Goal: Task Accomplishment & Management: Complete application form

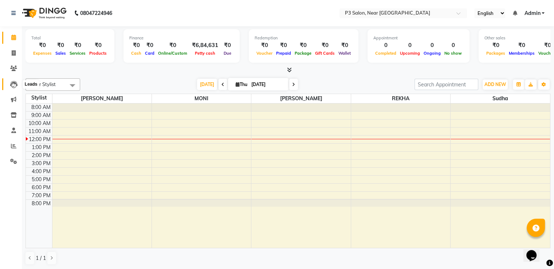
click at [19, 83] on span at bounding box center [13, 84] width 13 height 8
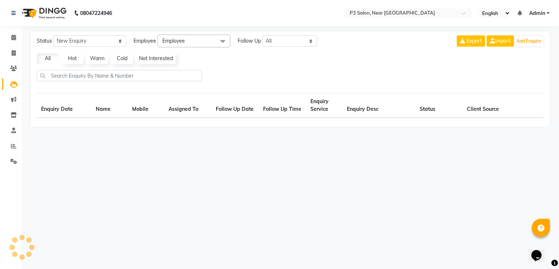
select select "10"
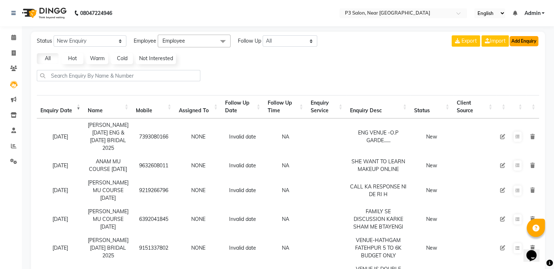
click at [517, 40] on button "Add Enquiry" at bounding box center [523, 41] width 29 height 10
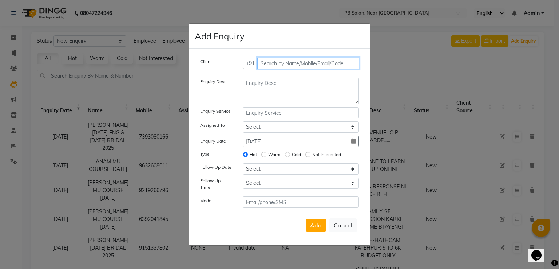
click at [293, 67] on input "text" at bounding box center [308, 63] width 102 height 11
type input "8887652480"
click at [329, 58] on button "Add Client" at bounding box center [344, 63] width 30 height 11
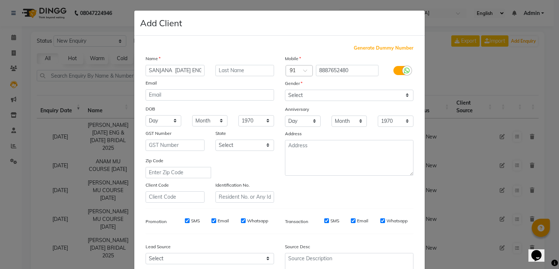
scroll to position [0, 1]
type input "[PERSON_NAME] [DATE] ENG"
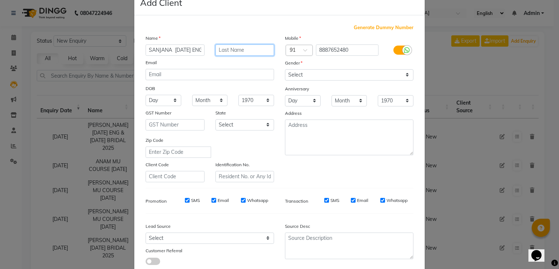
scroll to position [36, 0]
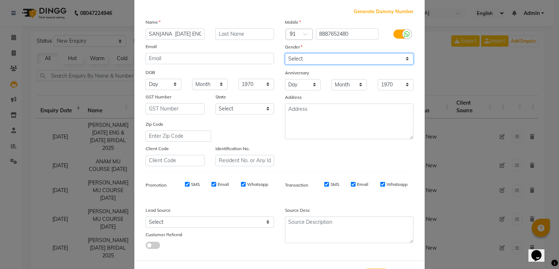
click at [349, 59] on select "Select [DEMOGRAPHIC_DATA] [DEMOGRAPHIC_DATA] Other Prefer Not To Say" at bounding box center [349, 58] width 129 height 11
select select "[DEMOGRAPHIC_DATA]"
click at [285, 54] on select "Select [DEMOGRAPHIC_DATA] [DEMOGRAPHIC_DATA] Other Prefer Not To Say" at bounding box center [349, 58] width 129 height 11
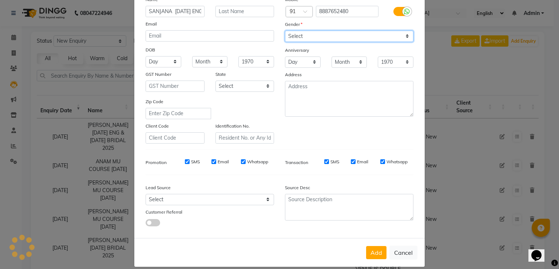
scroll to position [71, 0]
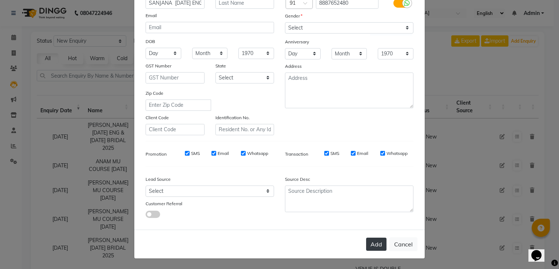
click at [369, 242] on button "Add" at bounding box center [376, 243] width 20 height 13
select select
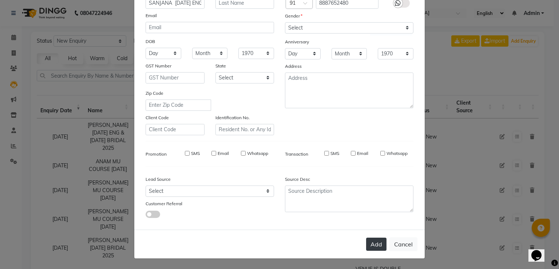
select select
checkbox input "false"
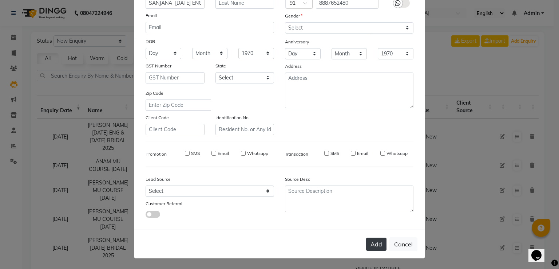
checkbox input "false"
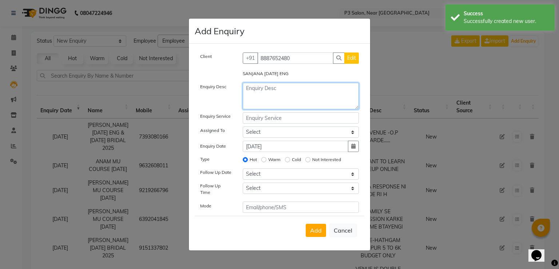
click at [269, 92] on textarea at bounding box center [301, 96] width 117 height 27
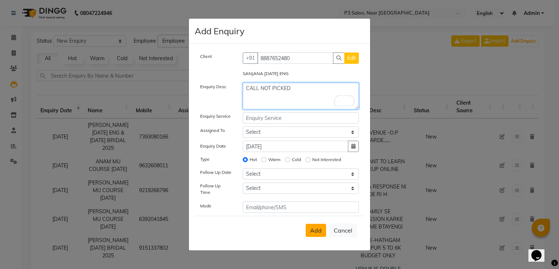
type textarea "CALL NOT PICKED"
click at [319, 230] on span "Add" at bounding box center [316, 229] width 12 height 7
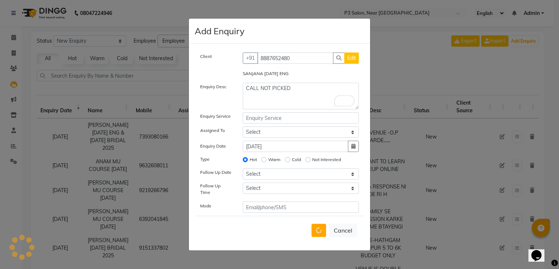
select select
radio input "false"
select select
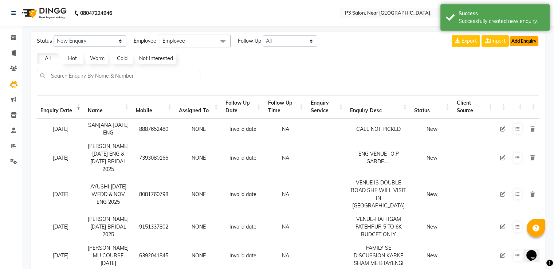
click at [526, 42] on button "Add Enquiry" at bounding box center [523, 41] width 29 height 10
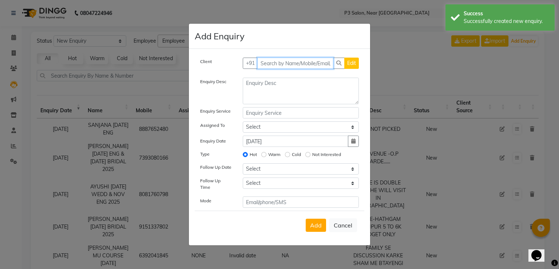
click at [305, 64] on input "text" at bounding box center [295, 63] width 76 height 11
type input "9621294034"
click at [329, 58] on button "Add Client" at bounding box center [344, 63] width 30 height 11
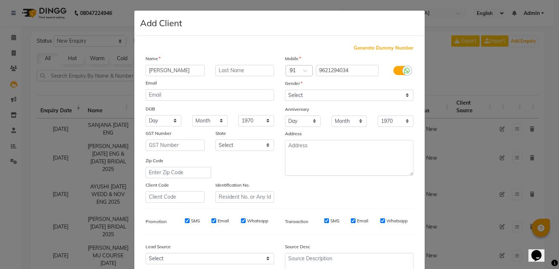
type input "NIDHI SINGH"
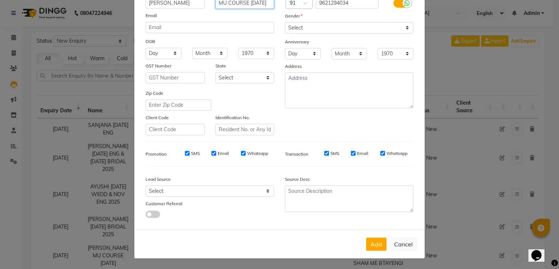
type input "MU COURSE [DATE]"
click at [329, 27] on select "Select [DEMOGRAPHIC_DATA] [DEMOGRAPHIC_DATA] Other Prefer Not To Say" at bounding box center [349, 27] width 129 height 11
select select "[DEMOGRAPHIC_DATA]"
click at [285, 22] on select "Select [DEMOGRAPHIC_DATA] [DEMOGRAPHIC_DATA] Other Prefer Not To Say" at bounding box center [349, 27] width 129 height 11
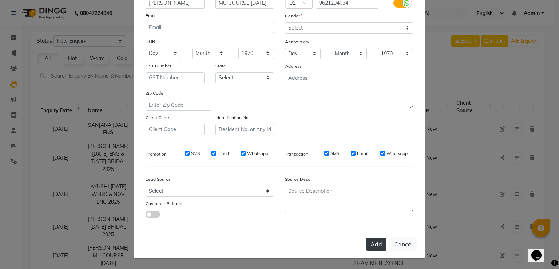
click at [375, 244] on button "Add" at bounding box center [376, 243] width 20 height 13
select select
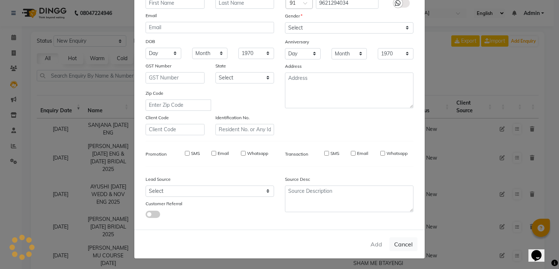
select select
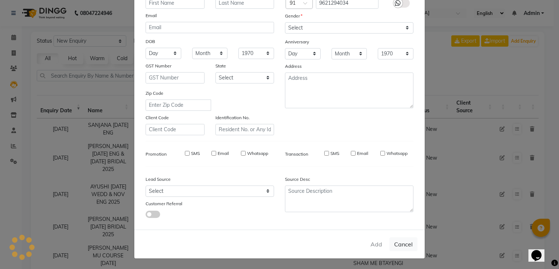
checkbox input "false"
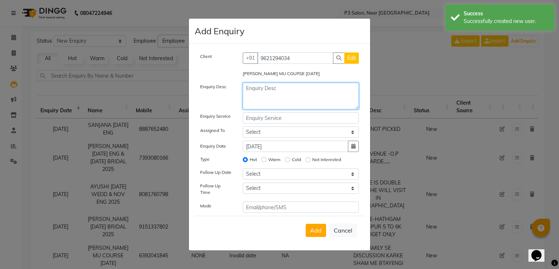
click at [296, 94] on textarea at bounding box center [301, 96] width 117 height 27
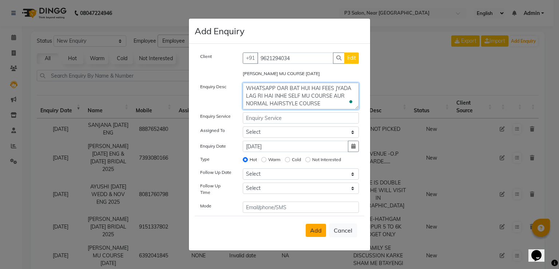
scroll to position [6, 0]
type textarea "WHATSAPP OAR BAT HUI HAI FEES JYADA LAG RI HAI INHE SELF MU COURSE AUR NORMAL H…"
click at [319, 226] on span "Add" at bounding box center [316, 229] width 12 height 7
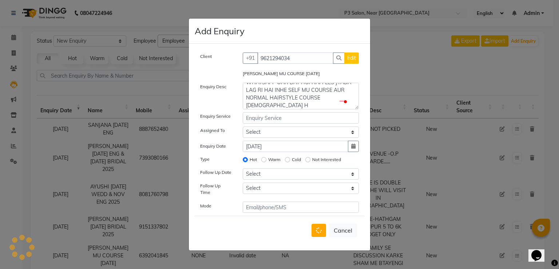
select select
radio input "false"
select select
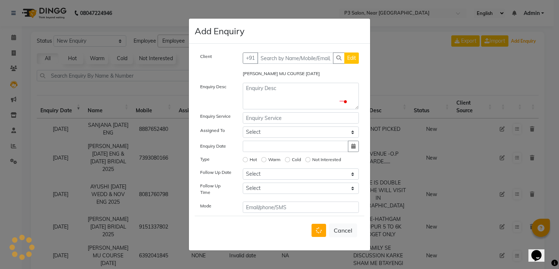
scroll to position [0, 0]
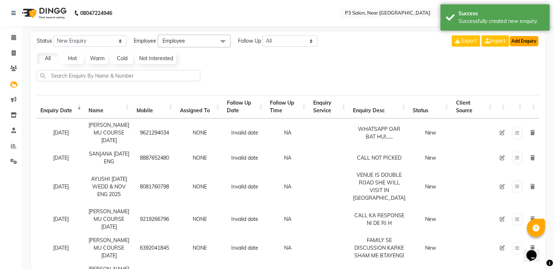
click at [527, 39] on button "Add Enquiry" at bounding box center [523, 41] width 29 height 10
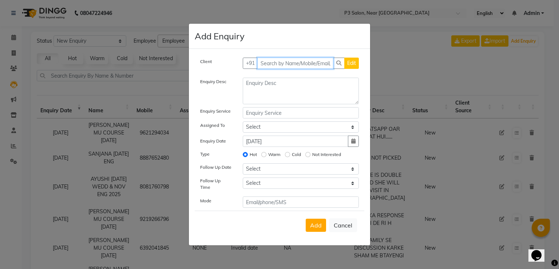
click at [304, 64] on input "text" at bounding box center [295, 63] width 76 height 11
type input "9336620824"
click at [243, 58] on button "+91" at bounding box center [250, 63] width 15 height 11
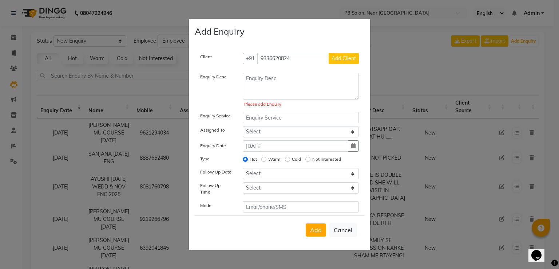
click at [339, 59] on span "Add Client" at bounding box center [344, 58] width 24 height 7
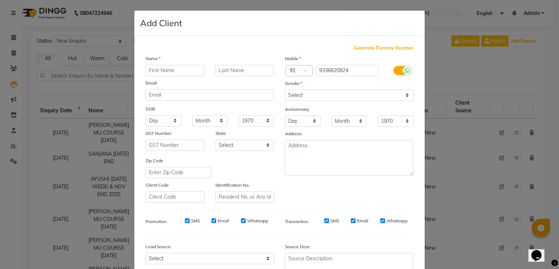
click at [185, 69] on input "text" at bounding box center [175, 70] width 59 height 11
type input "n"
type input "NIDA MU COURSE [DATE]"
click at [392, 93] on select "Select [DEMOGRAPHIC_DATA] [DEMOGRAPHIC_DATA] Other Prefer Not To Say" at bounding box center [349, 95] width 129 height 11
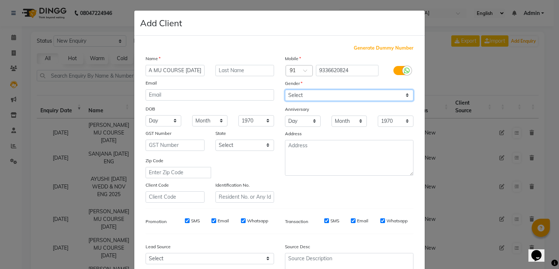
scroll to position [0, 0]
select select "[DEMOGRAPHIC_DATA]"
click at [285, 90] on select "Select [DEMOGRAPHIC_DATA] [DEMOGRAPHIC_DATA] Other Prefer Not To Say" at bounding box center [349, 95] width 129 height 11
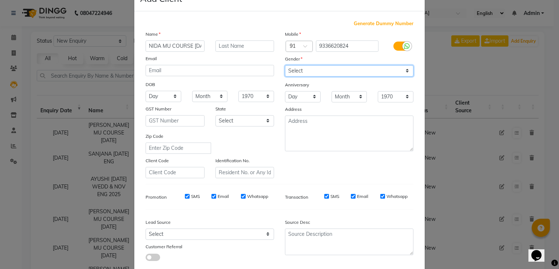
scroll to position [71, 0]
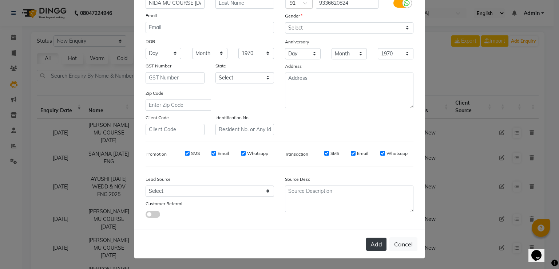
click at [379, 238] on button "Add" at bounding box center [376, 243] width 20 height 13
select select
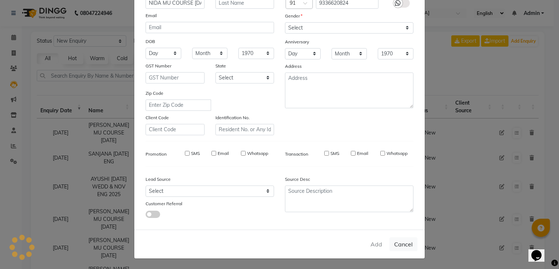
select select
checkbox input "false"
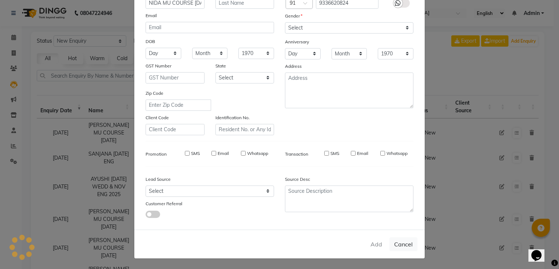
checkbox input "false"
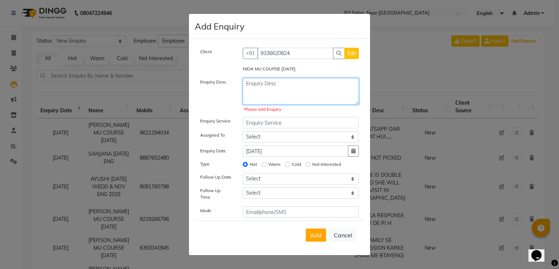
click at [289, 86] on textarea at bounding box center [301, 91] width 117 height 27
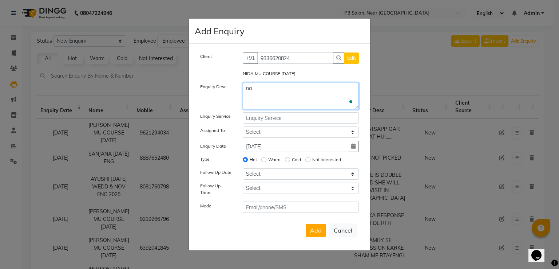
type textarea "n"
type textarea "naubasta se kafi dur hoga but phir b family se discuss karke kal btayengi"
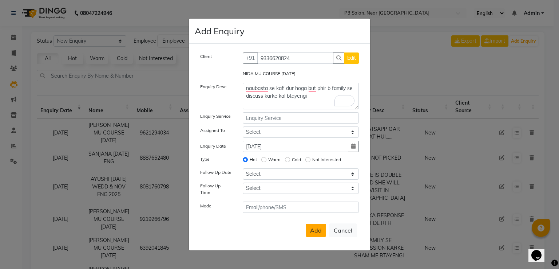
click at [317, 226] on span "Add" at bounding box center [316, 229] width 12 height 7
select select
radio input "false"
select select
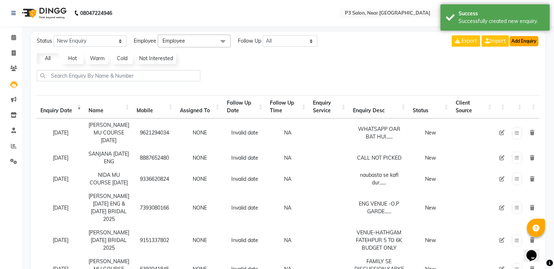
click at [520, 42] on button "Add Enquiry" at bounding box center [523, 41] width 29 height 10
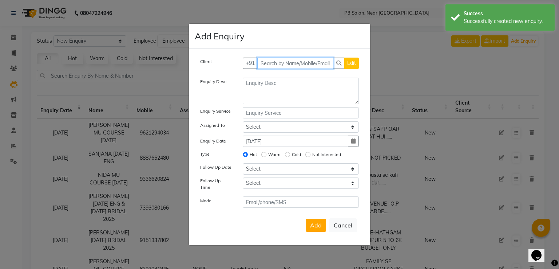
click at [315, 65] on input "text" at bounding box center [295, 63] width 76 height 11
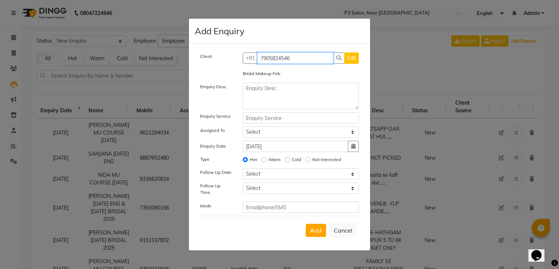
type input "7905824546"
click at [243, 52] on button "+91" at bounding box center [250, 57] width 15 height 11
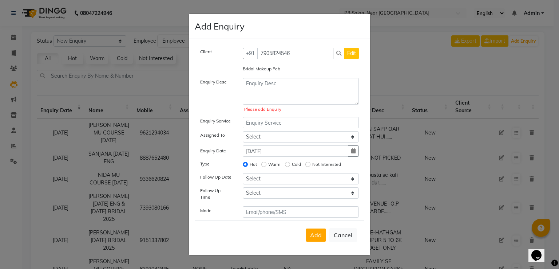
click at [358, 56] on button "Edit" at bounding box center [351, 53] width 15 height 11
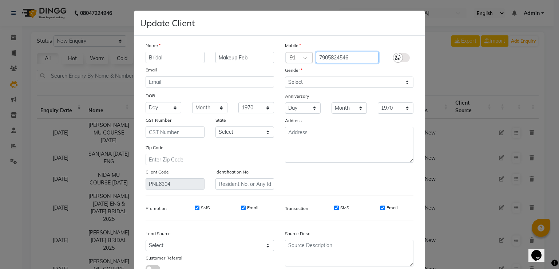
click at [355, 60] on input "7905824546" at bounding box center [347, 57] width 63 height 11
type input "7"
type input "7905848062"
click at [190, 60] on input "Bridal" at bounding box center [175, 57] width 59 height 11
type input "B"
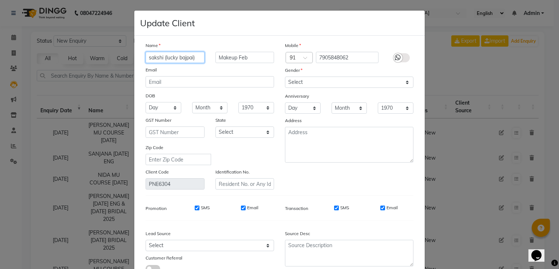
type input "sakshi (lucky bajpai)"
type input "22 NOV BRIDAL 2025"
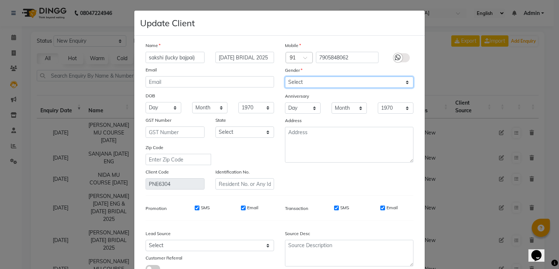
click at [382, 80] on select "Select [DEMOGRAPHIC_DATA] [DEMOGRAPHIC_DATA] Other Prefer Not To Say" at bounding box center [349, 81] width 129 height 11
select select "[DEMOGRAPHIC_DATA]"
click at [285, 77] on select "Select [DEMOGRAPHIC_DATA] [DEMOGRAPHIC_DATA] Other Prefer Not To Say" at bounding box center [349, 81] width 129 height 11
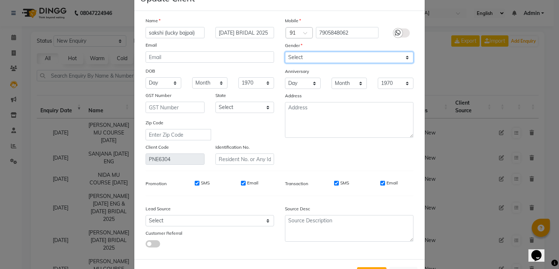
scroll to position [58, 0]
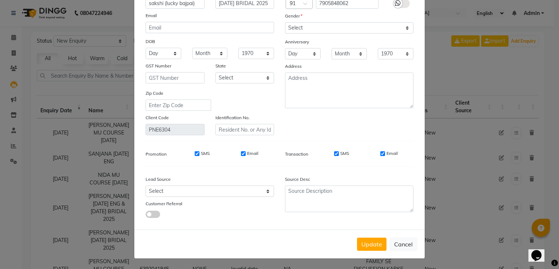
click at [371, 238] on button "Update" at bounding box center [371, 243] width 29 height 13
type input "7905848062"
select select
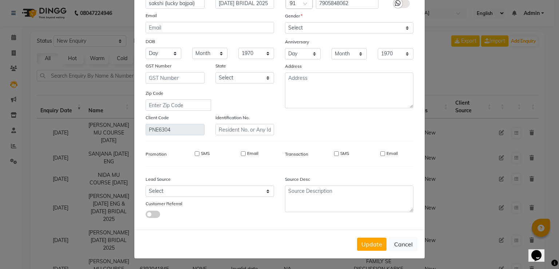
select select
checkbox input "false"
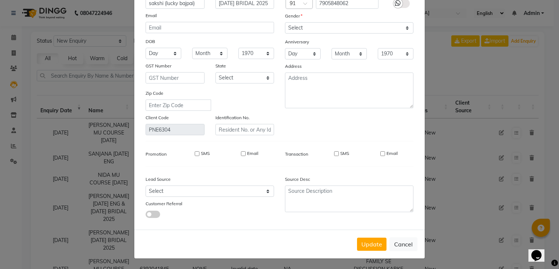
checkbox input "false"
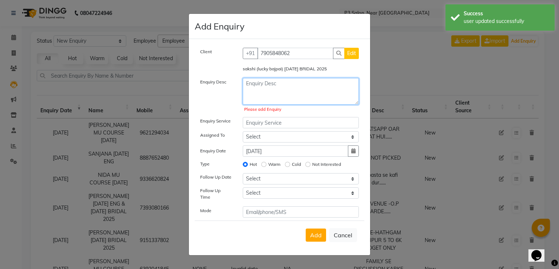
click at [292, 88] on textarea at bounding box center [301, 91] width 117 height 27
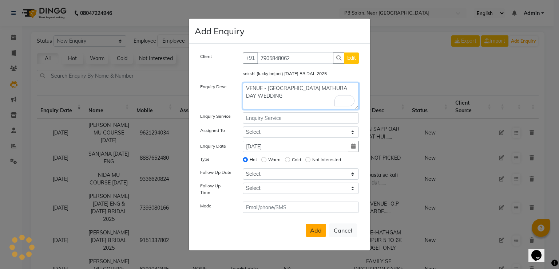
type textarea "VENUE - [GEOGRAPHIC_DATA] MATHURA DAY WEDDING"
click at [317, 229] on span "Add" at bounding box center [316, 229] width 12 height 7
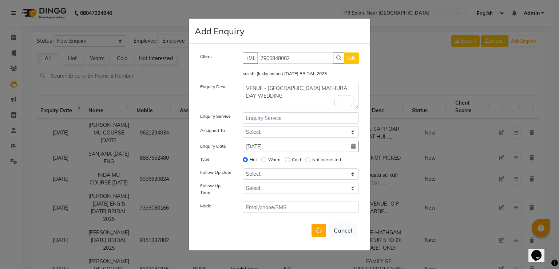
select select
radio input "false"
select select
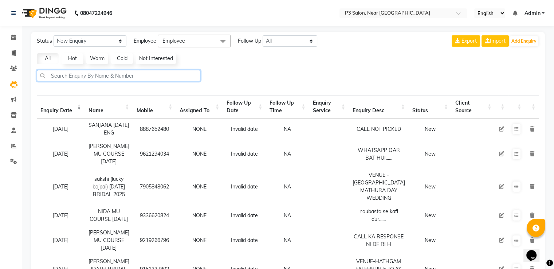
click at [172, 77] on input "text" at bounding box center [118, 75] width 163 height 11
click at [340, 72] on div "Status New Enquiry Open Enquiry Converted Enquiry All All New Open Converted Em…" at bounding box center [288, 247] width 514 height 430
click at [353, 72] on div at bounding box center [288, 78] width 508 height 17
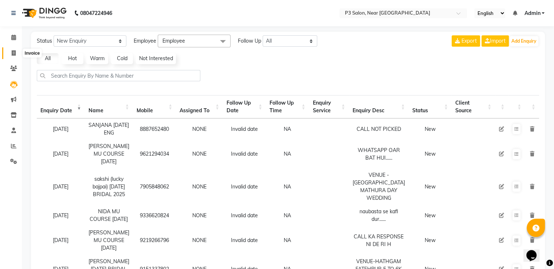
click at [15, 54] on icon at bounding box center [14, 52] width 4 height 5
select select "service"
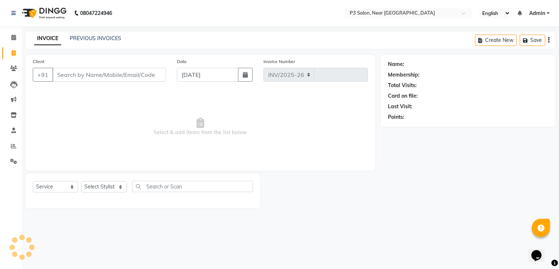
select select "5372"
type input "0127"
click at [104, 39] on link "PREVIOUS INVOICES" at bounding box center [95, 38] width 51 height 7
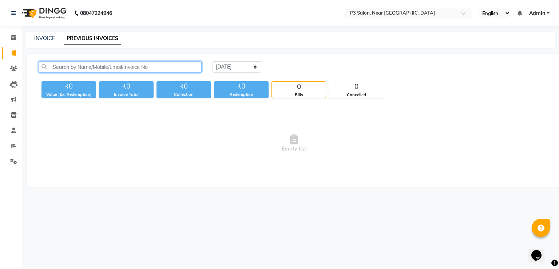
click at [90, 66] on input "text" at bounding box center [120, 66] width 163 height 11
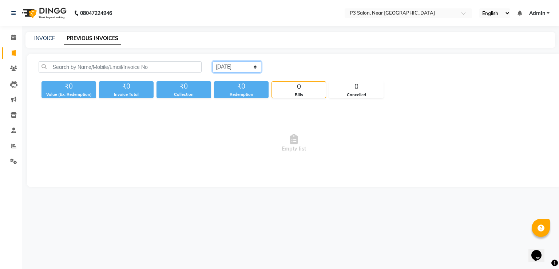
click at [258, 68] on select "Today Yesterday Custom Range" at bounding box center [237, 66] width 49 height 11
select select "range"
click at [213, 61] on select "Today Yesterday Custom Range" at bounding box center [237, 66] width 49 height 11
click at [298, 68] on input "[DATE]" at bounding box center [296, 67] width 51 height 10
select select "9"
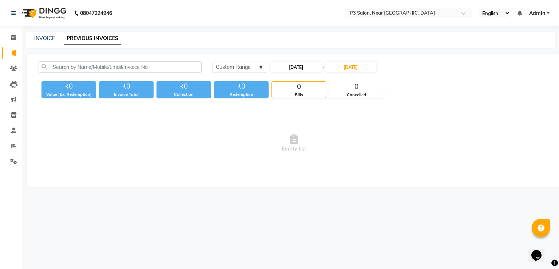
select select "2025"
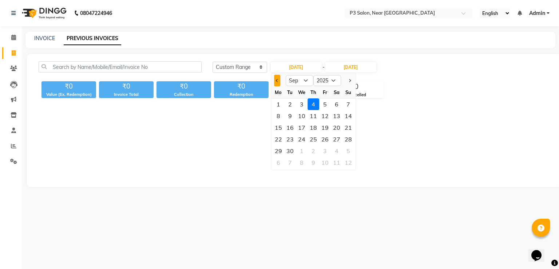
click at [280, 80] on button "Previous month" at bounding box center [277, 81] width 6 height 12
select select "8"
click at [324, 150] on div "29" at bounding box center [325, 151] width 12 height 12
type input "[DATE]"
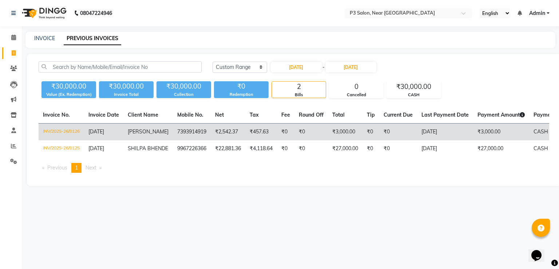
click at [61, 130] on td "INV/2025-26/0126" at bounding box center [62, 131] width 46 height 17
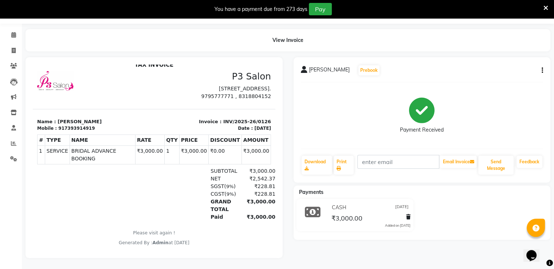
click at [540, 67] on button "button" at bounding box center [540, 71] width 4 height 8
click at [506, 67] on div "Edit Invoice" at bounding box center [512, 70] width 36 height 9
select select "service"
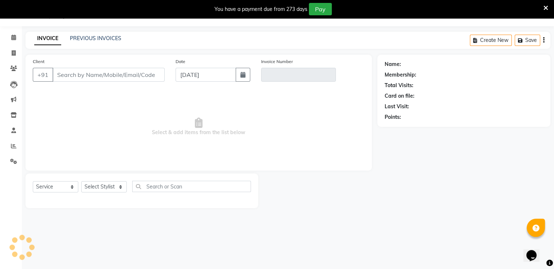
scroll to position [18, 0]
type input "7393914919"
type input "INV/2025-26/0126"
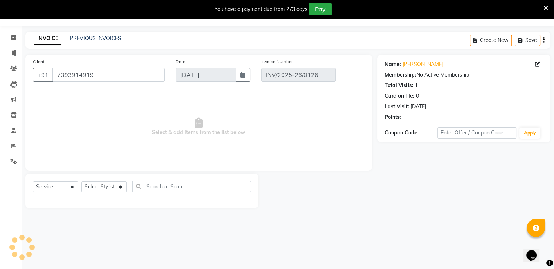
type input "[DATE]"
select select "select"
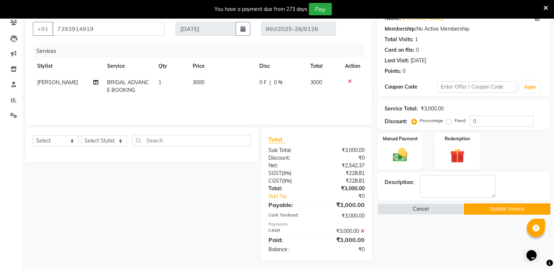
scroll to position [67, 0]
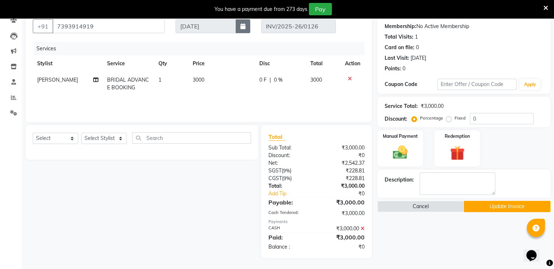
click at [241, 24] on icon "button" at bounding box center [242, 26] width 5 height 6
select select "8"
select select "2025"
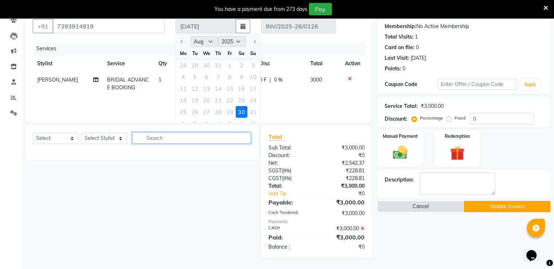
click at [205, 137] on input "text" at bounding box center [191, 137] width 119 height 11
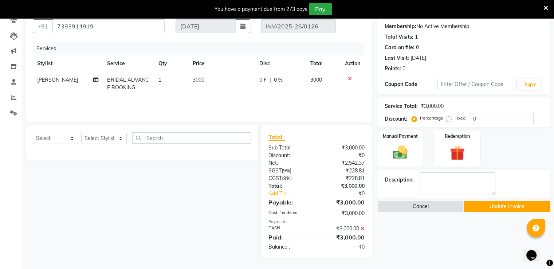
click at [546, 5] on icon at bounding box center [545, 8] width 5 height 7
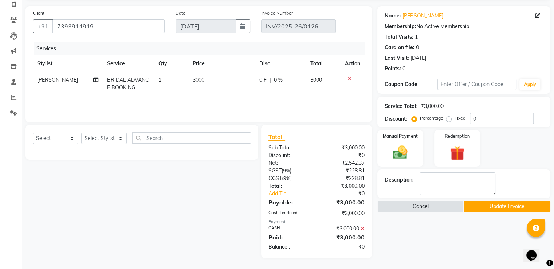
scroll to position [48, 0]
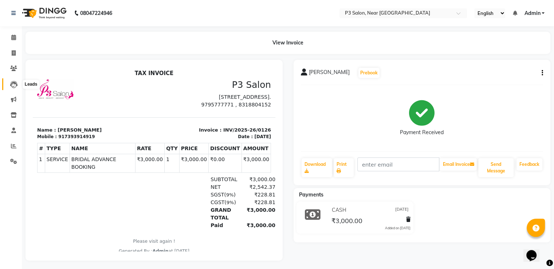
click at [16, 82] on icon at bounding box center [13, 84] width 7 height 7
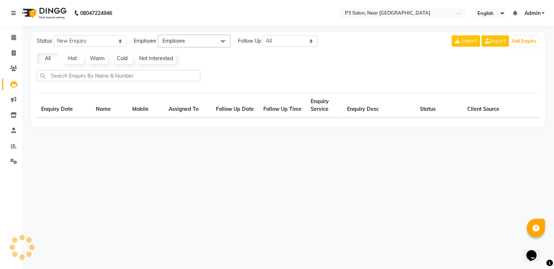
select select "10"
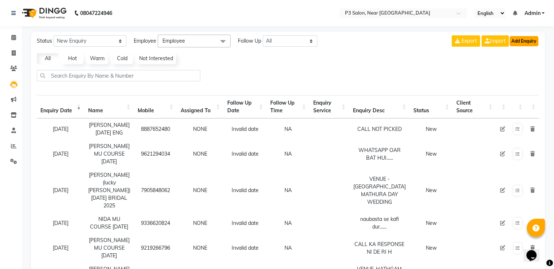
click at [521, 40] on button "Add Enquiry" at bounding box center [523, 41] width 29 height 10
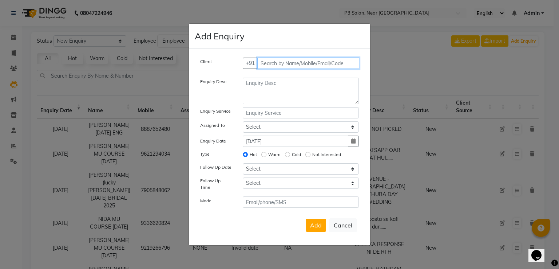
click at [311, 64] on input "text" at bounding box center [308, 63] width 102 height 11
type input "d"
type input "7007685936"
click at [346, 69] on button "Add Client" at bounding box center [344, 63] width 30 height 11
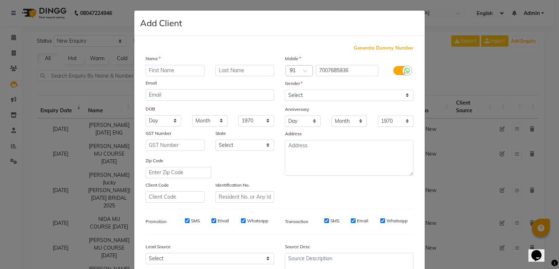
click at [195, 75] on input "text" at bounding box center [175, 70] width 59 height 11
type input "d"
type input "DEEPANSHI SHARMA"
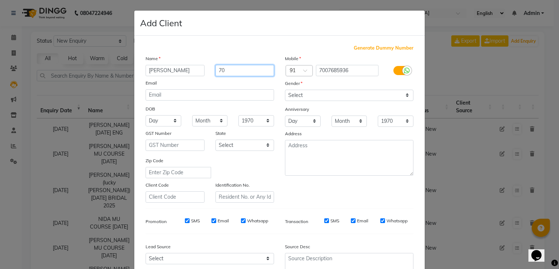
type input "7"
type input "5TH DEC BRIDAL 2025"
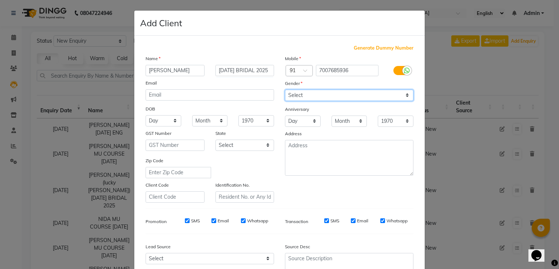
click at [397, 98] on select "Select [DEMOGRAPHIC_DATA] [DEMOGRAPHIC_DATA] Other Prefer Not To Say" at bounding box center [349, 95] width 129 height 11
select select "[DEMOGRAPHIC_DATA]"
click at [285, 90] on select "Select [DEMOGRAPHIC_DATA] [DEMOGRAPHIC_DATA] Other Prefer Not To Say" at bounding box center [349, 95] width 129 height 11
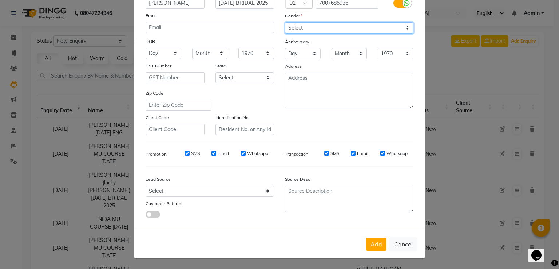
scroll to position [71, 0]
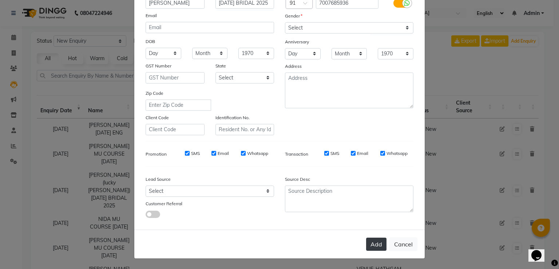
click at [377, 244] on button "Add" at bounding box center [376, 243] width 20 height 13
select select
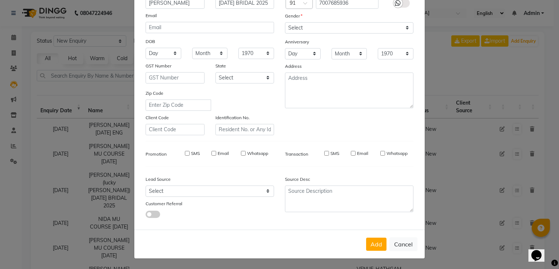
select select
checkbox input "false"
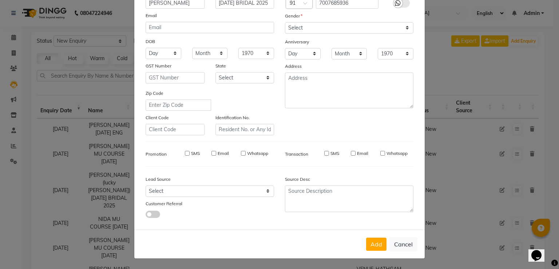
checkbox input "false"
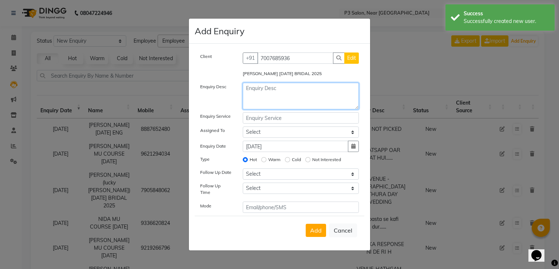
click at [306, 94] on textarea at bounding box center [301, 96] width 117 height 27
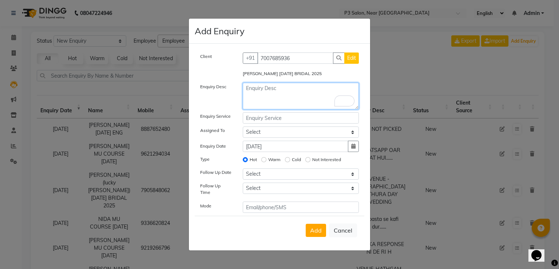
click at [301, 87] on textarea "To enrich screen reader interactions, please activate Accessibility in Grammarl…" at bounding box center [301, 96] width 117 height 27
type textarea "Q"
click at [305, 91] on textarea "To enrich screen reader interactions, please activate Accessibility in Grammarl…" at bounding box center [301, 96] width 117 height 27
type textarea "BROCHURE SHARED VENUE IS [PERSON_NAME] ORCHID"
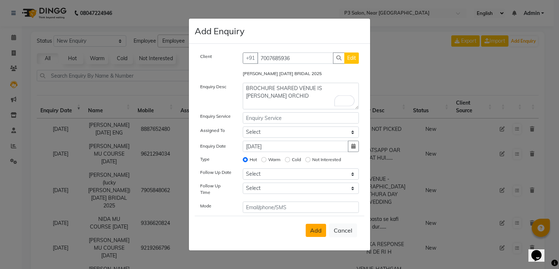
click at [320, 226] on span "Add" at bounding box center [316, 229] width 12 height 7
select select
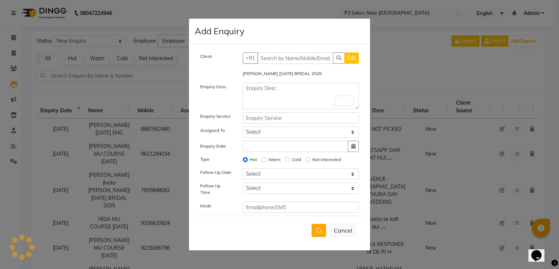
radio input "false"
select select
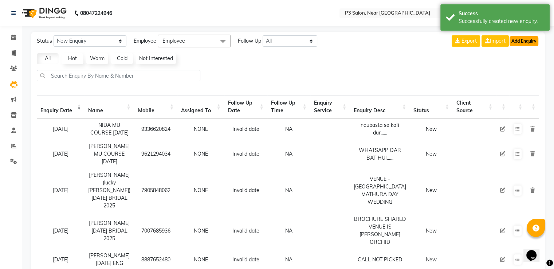
click at [519, 42] on button "Add Enquiry" at bounding box center [523, 41] width 29 height 10
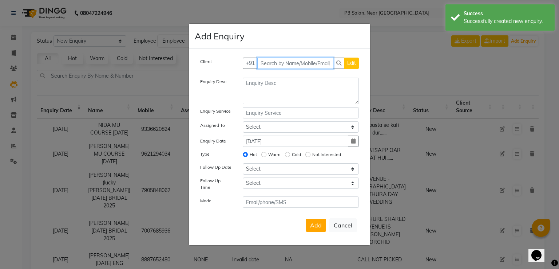
click at [321, 64] on input "text" at bounding box center [295, 63] width 76 height 11
type input "8707404621"
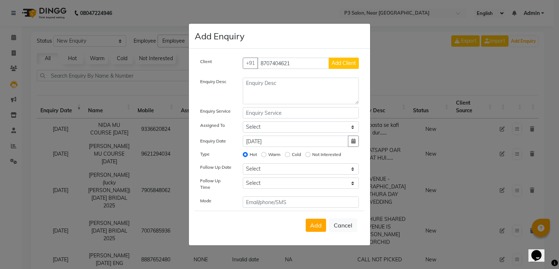
click at [351, 64] on span "Add Client" at bounding box center [344, 63] width 24 height 7
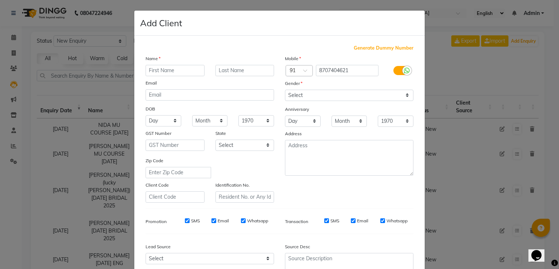
click at [184, 68] on input "text" at bounding box center [175, 70] width 59 height 11
type input "ISHITA PANDEY"
type input "MU COURSE [DATE]"
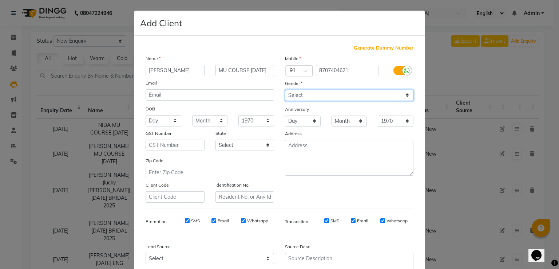
click at [355, 97] on select "Select [DEMOGRAPHIC_DATA] [DEMOGRAPHIC_DATA] Other Prefer Not To Say" at bounding box center [349, 95] width 129 height 11
select select "[DEMOGRAPHIC_DATA]"
click at [285, 90] on select "Select [DEMOGRAPHIC_DATA] [DEMOGRAPHIC_DATA] Other Prefer Not To Say" at bounding box center [349, 95] width 129 height 11
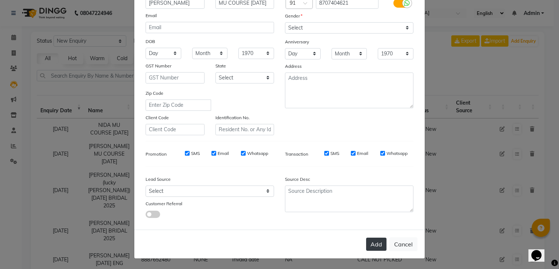
click at [370, 240] on button "Add" at bounding box center [376, 243] width 20 height 13
select select
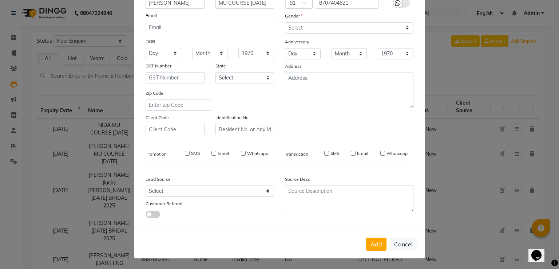
select select
checkbox input "false"
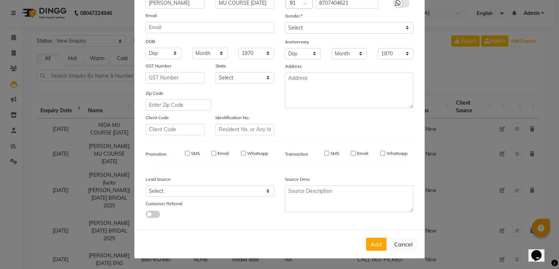
checkbox input "false"
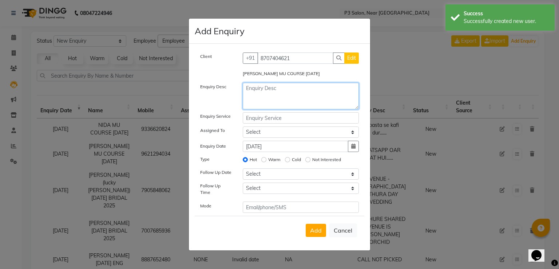
click at [271, 90] on textarea at bounding box center [301, 96] width 117 height 27
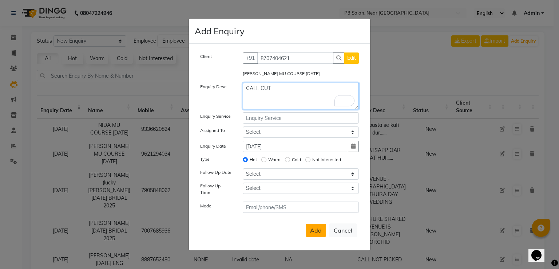
type textarea "CALL CUT"
click at [315, 227] on span "Add" at bounding box center [316, 229] width 12 height 7
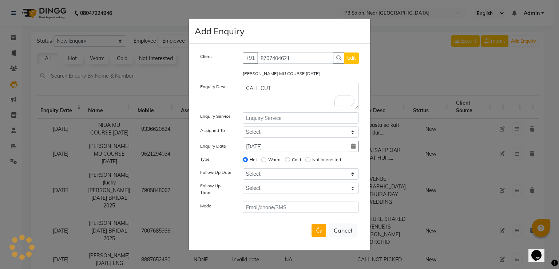
select select
radio input "false"
select select
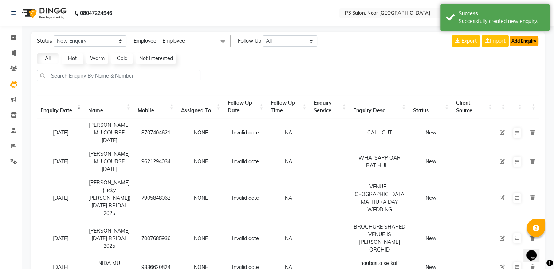
click at [522, 39] on button "Add Enquiry" at bounding box center [523, 41] width 29 height 10
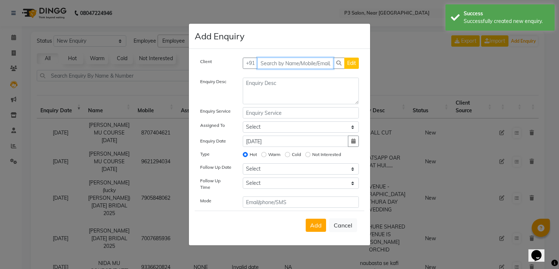
click at [315, 65] on input "text" at bounding box center [295, 63] width 76 height 11
type input "810744209"
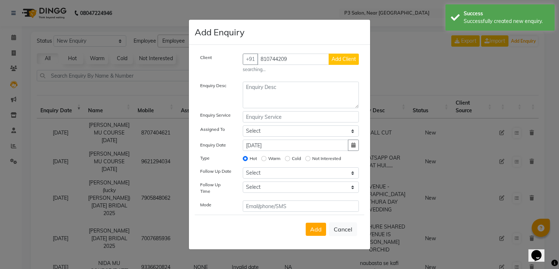
click at [338, 62] on span "Add Client" at bounding box center [344, 59] width 24 height 7
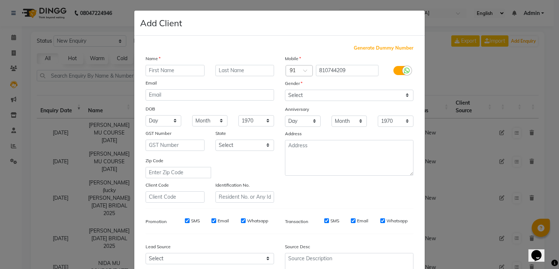
click at [178, 71] on input "text" at bounding box center [175, 70] width 59 height 11
type input "UNNATI PATHAK"
type input "25 NOV PARTY 2025"
click at [338, 98] on select "Select [DEMOGRAPHIC_DATA] [DEMOGRAPHIC_DATA] Other Prefer Not To Say" at bounding box center [349, 95] width 129 height 11
select select "[DEMOGRAPHIC_DATA]"
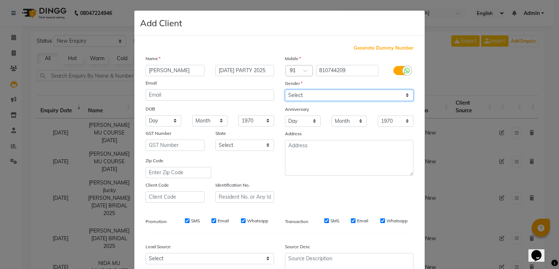
click at [285, 90] on select "Select [DEMOGRAPHIC_DATA] [DEMOGRAPHIC_DATA] Other Prefer Not To Say" at bounding box center [349, 95] width 129 height 11
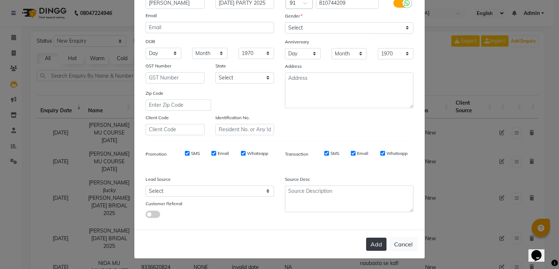
click at [374, 245] on button "Add" at bounding box center [376, 243] width 20 height 13
select select
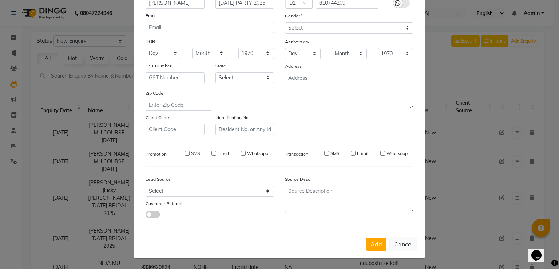
select select
checkbox input "false"
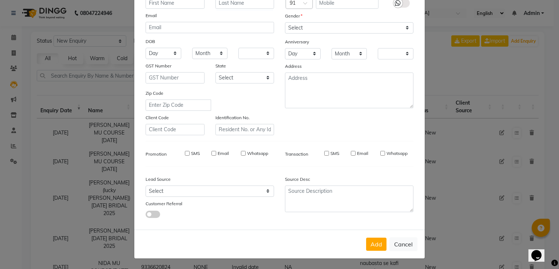
checkbox input "false"
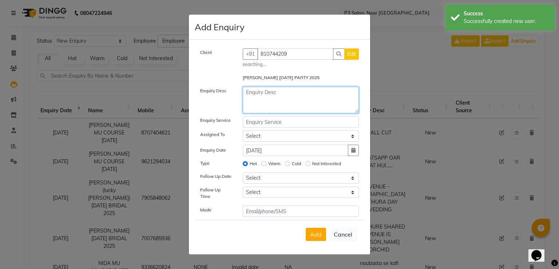
click at [264, 95] on textarea at bounding box center [301, 100] width 117 height 27
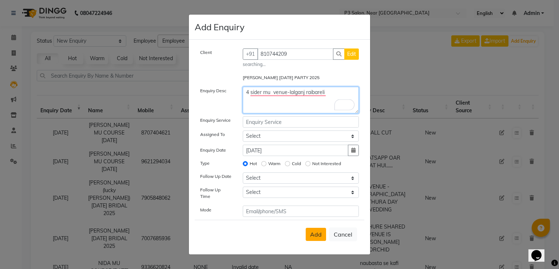
type textarea "4 sider mu venue-lalganj raibareli"
click at [317, 230] on span "Add" at bounding box center [316, 233] width 12 height 7
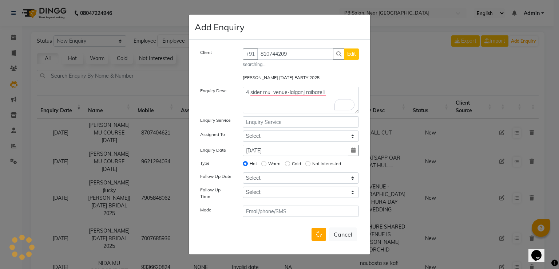
select select
radio input "false"
select select
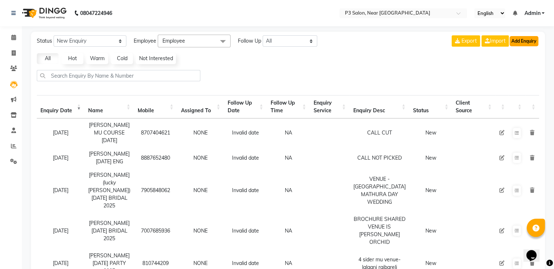
click at [519, 40] on button "Add Enquiry" at bounding box center [523, 41] width 29 height 10
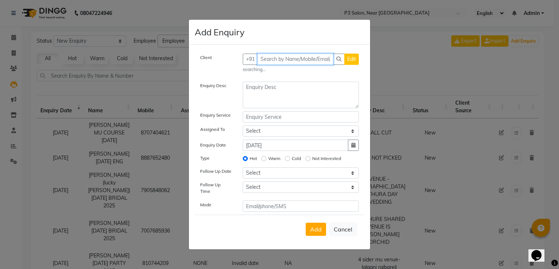
click at [292, 59] on input "text" at bounding box center [295, 59] width 76 height 11
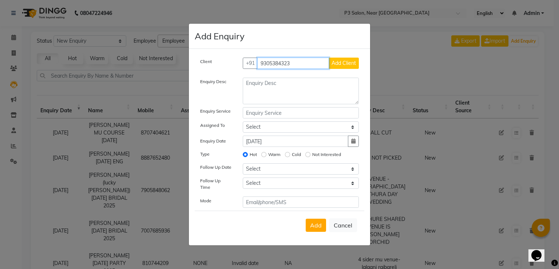
type input "9305384323"
click at [335, 66] on span "Add Client" at bounding box center [344, 63] width 24 height 7
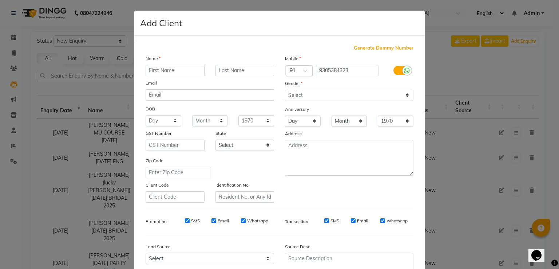
click at [186, 70] on input "text" at bounding box center [175, 70] width 59 height 11
type input "insta query"
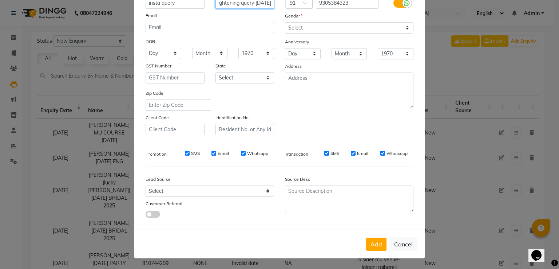
type input "hair straightening query sep 2025"
click at [332, 28] on select "Select [DEMOGRAPHIC_DATA] [DEMOGRAPHIC_DATA] Other Prefer Not To Say" at bounding box center [349, 27] width 129 height 11
select select "[DEMOGRAPHIC_DATA]"
click at [285, 22] on select "Select [DEMOGRAPHIC_DATA] [DEMOGRAPHIC_DATA] Other Prefer Not To Say" at bounding box center [349, 27] width 129 height 11
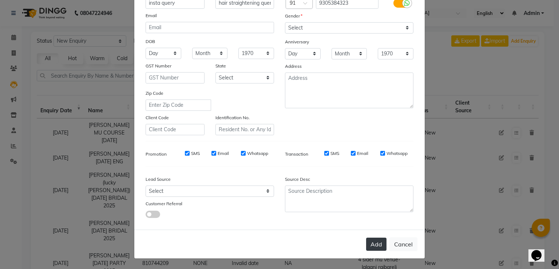
click at [371, 239] on button "Add" at bounding box center [376, 243] width 20 height 13
select select
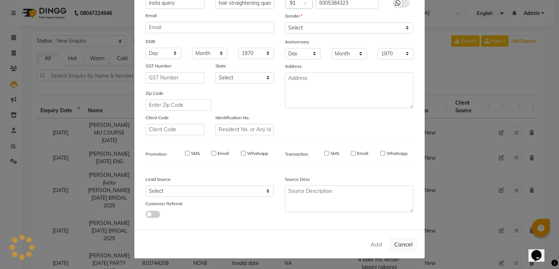
select select
checkbox input "false"
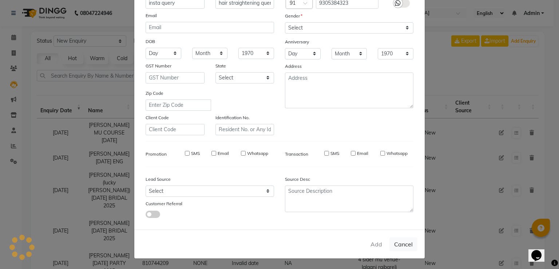
checkbox input "false"
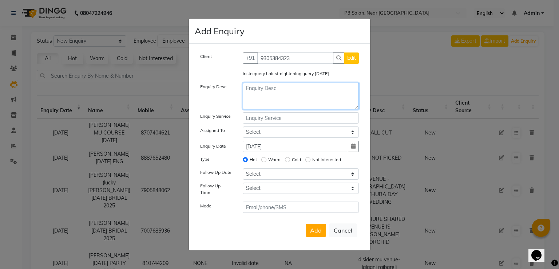
click at [254, 93] on textarea at bounding box center [301, 96] width 117 height 27
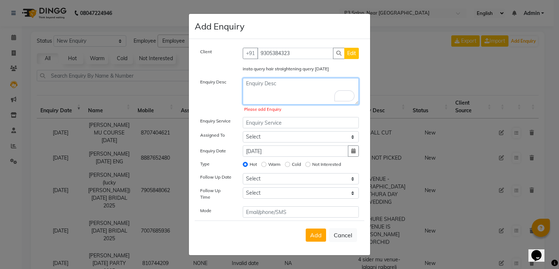
click at [266, 86] on textarea "To enrich screen reader interactions, please activate Accessibility in Grammarl…" at bounding box center [301, 91] width 117 height 27
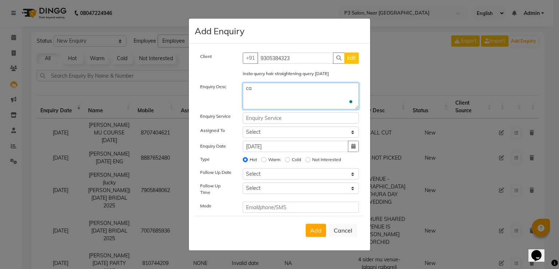
type textarea "c"
type textarea "charges verry high not interested"
click at [351, 57] on span "Edit" at bounding box center [351, 58] width 9 height 7
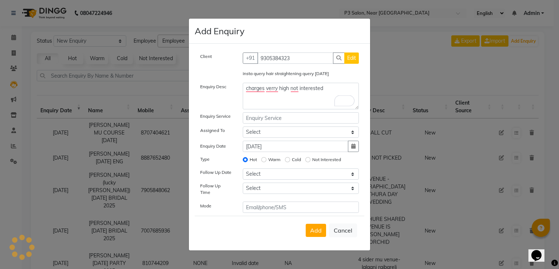
select select "[DEMOGRAPHIC_DATA]"
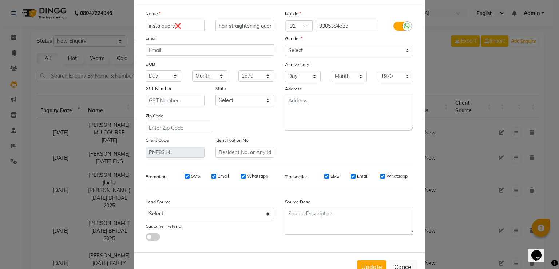
scroll to position [58, 0]
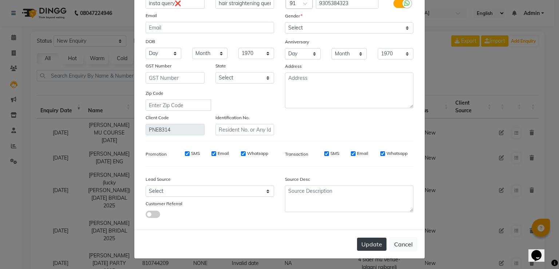
type input "insta query❌"
click at [371, 244] on button "Update" at bounding box center [371, 243] width 29 height 13
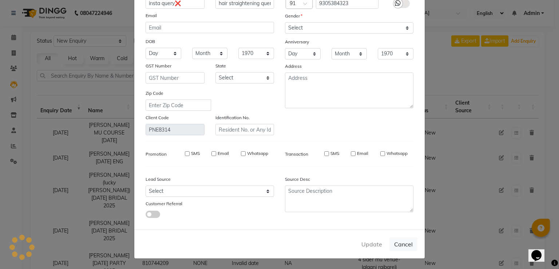
select select
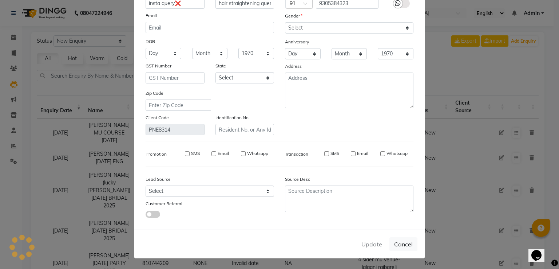
select select
checkbox input "false"
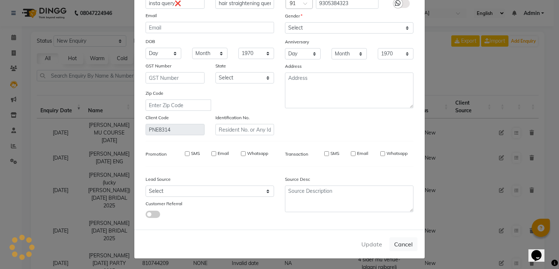
checkbox input "false"
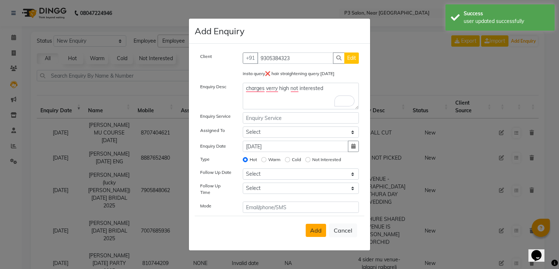
click at [316, 227] on span "Add" at bounding box center [316, 229] width 12 height 7
select select
radio input "false"
select select
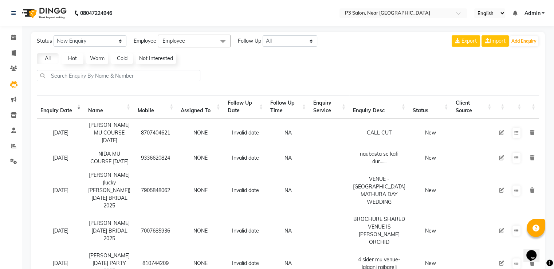
click at [308, 72] on div at bounding box center [288, 78] width 508 height 17
click at [532, 37] on button "Add Enquiry" at bounding box center [523, 41] width 29 height 10
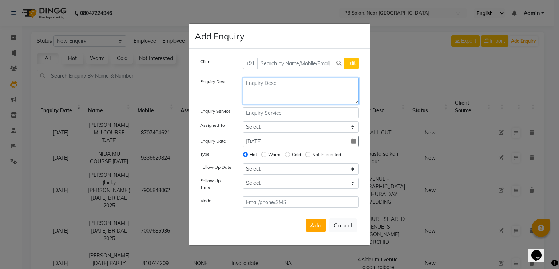
click at [299, 89] on textarea at bounding box center [301, 91] width 117 height 27
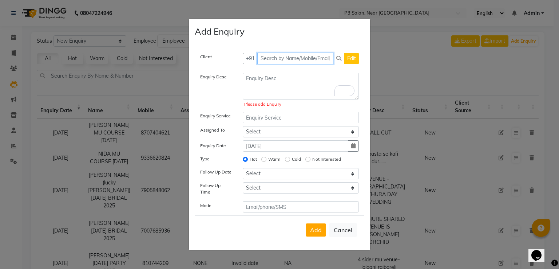
click at [294, 68] on div "Client +91 Edit" at bounding box center [280, 61] width 170 height 17
type input "6392932367"
click at [341, 60] on span "Add Client" at bounding box center [344, 58] width 24 height 7
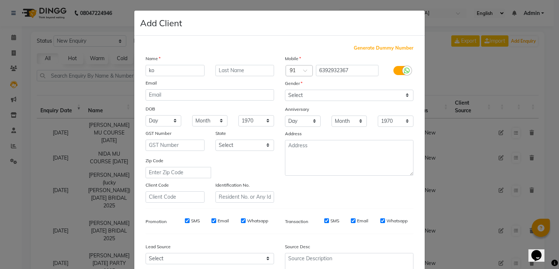
type input "k"
type input "KOMAL"
type input "21 NOV BRIDAL 2025"
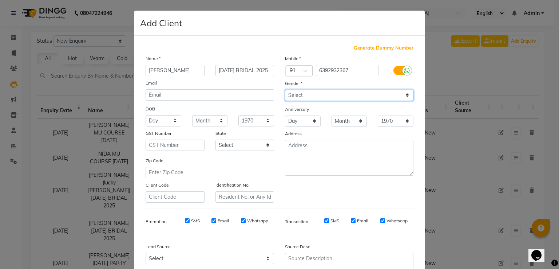
click at [389, 95] on select "Select [DEMOGRAPHIC_DATA] [DEMOGRAPHIC_DATA] Other Prefer Not To Say" at bounding box center [349, 95] width 129 height 11
select select "[DEMOGRAPHIC_DATA]"
click at [285, 90] on select "Select [DEMOGRAPHIC_DATA] [DEMOGRAPHIC_DATA] Other Prefer Not To Say" at bounding box center [349, 95] width 129 height 11
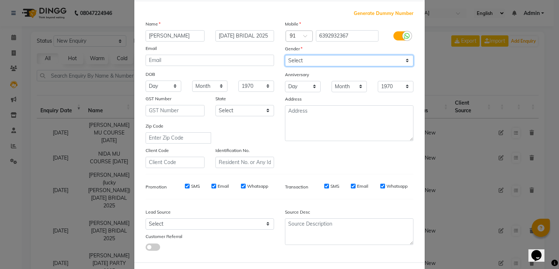
scroll to position [71, 0]
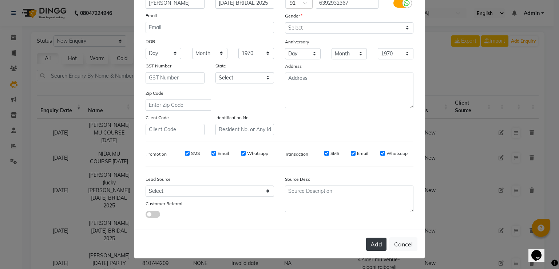
click at [371, 245] on button "Add" at bounding box center [376, 243] width 20 height 13
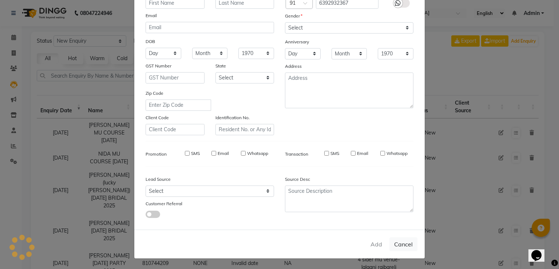
select select
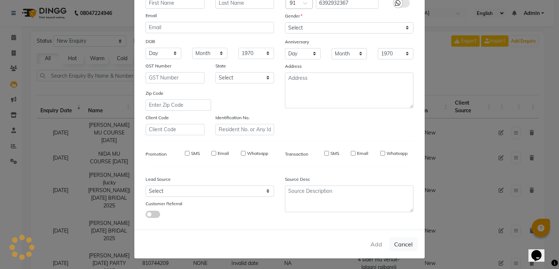
select select
checkbox input "false"
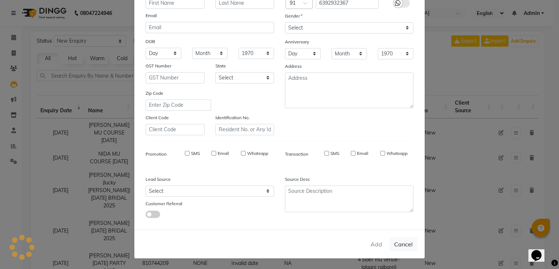
checkbox input "false"
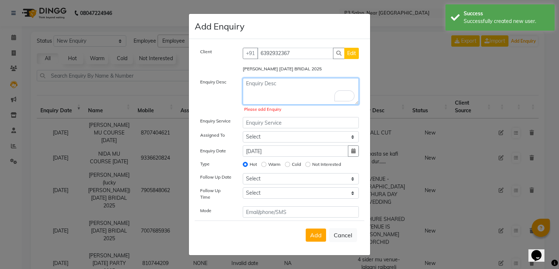
click at [275, 87] on textarea "To enrich screen reader interactions, please activate Accessibility in Grammarl…" at bounding box center [301, 91] width 117 height 27
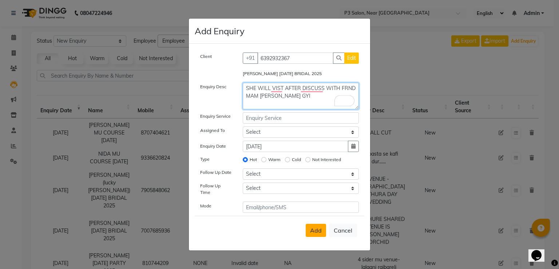
type textarea "SHE WILL VIST AFTER DISCUSS WITH FRND MAM SE BAT HO GYI"
click at [313, 230] on span "Add" at bounding box center [316, 229] width 12 height 7
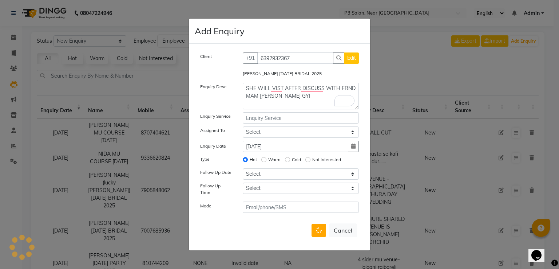
select select
radio input "false"
select select
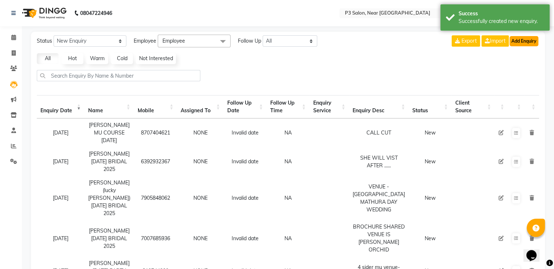
click at [521, 40] on button "Add Enquiry" at bounding box center [523, 41] width 29 height 10
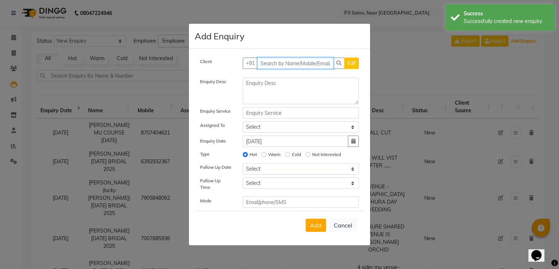
click at [283, 66] on input "text" at bounding box center [295, 63] width 76 height 11
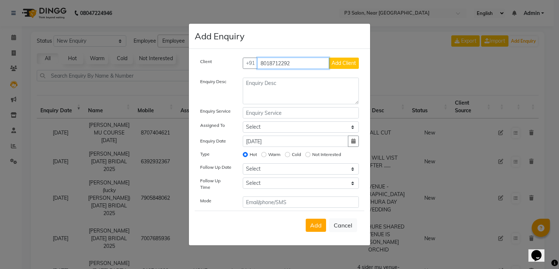
type input "8018712292"
click at [334, 71] on div "Client +91 8018712292 Add Client" at bounding box center [280, 66] width 170 height 17
click at [341, 66] on span "Add Client" at bounding box center [344, 63] width 24 height 7
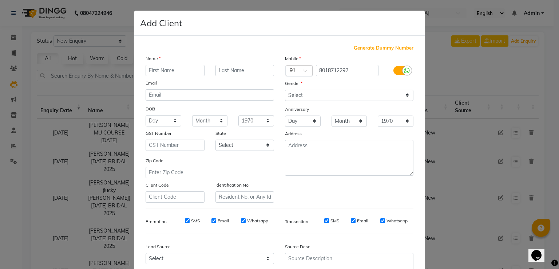
click at [177, 71] on input "text" at bounding box center [175, 70] width 59 height 11
type input "INSTA QUERY 3 RD NOV"
type input "2025"
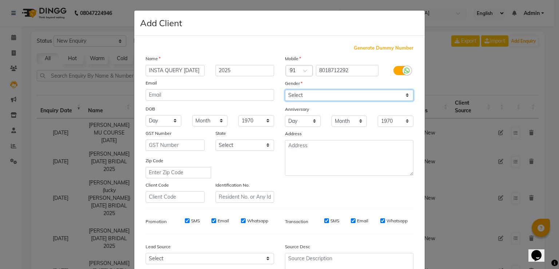
click at [390, 96] on select "Select [DEMOGRAPHIC_DATA] [DEMOGRAPHIC_DATA] Other Prefer Not To Say" at bounding box center [349, 95] width 129 height 11
select select "[DEMOGRAPHIC_DATA]"
click at [285, 90] on select "Select [DEMOGRAPHIC_DATA] [DEMOGRAPHIC_DATA] Other Prefer Not To Say" at bounding box center [349, 95] width 129 height 11
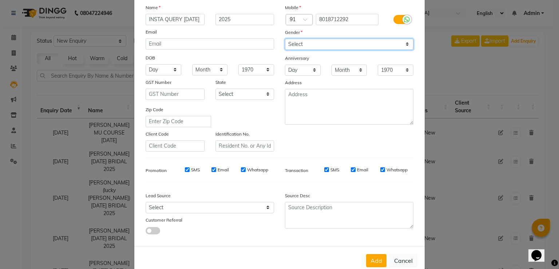
scroll to position [71, 0]
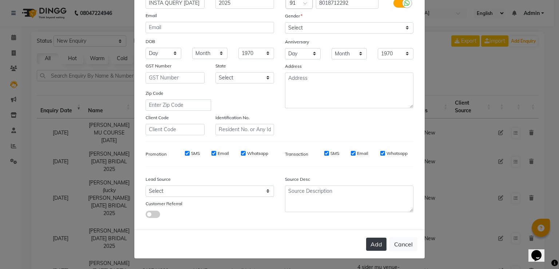
click at [374, 239] on button "Add" at bounding box center [376, 243] width 20 height 13
select select
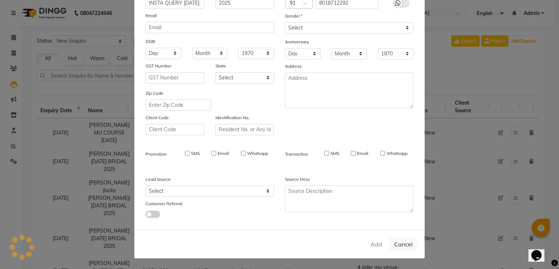
select select
checkbox input "false"
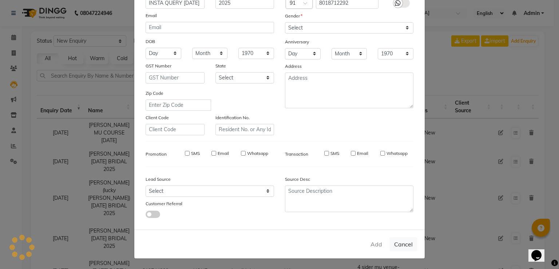
checkbox input "false"
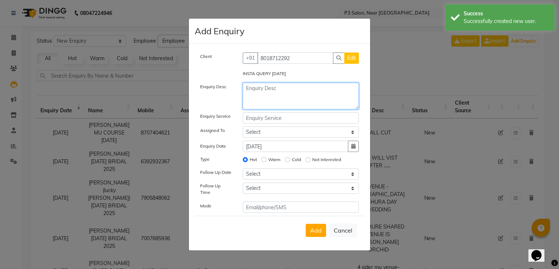
click at [266, 90] on textarea at bounding box center [301, 96] width 117 height 27
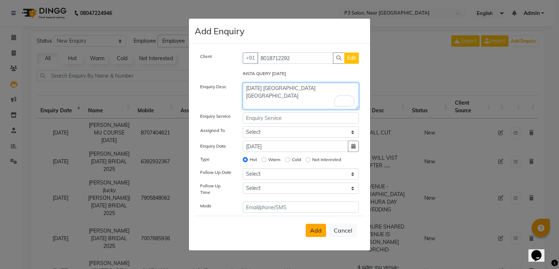
type textarea "[DATE] [GEOGRAPHIC_DATA] [GEOGRAPHIC_DATA]"
click at [321, 227] on span "Add" at bounding box center [316, 229] width 12 height 7
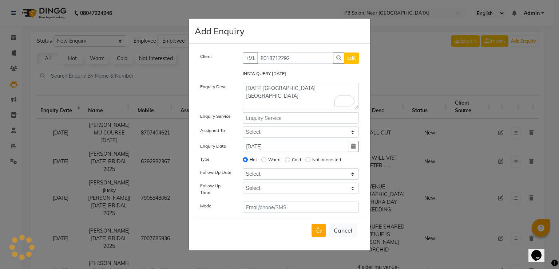
select select
radio input "false"
select select
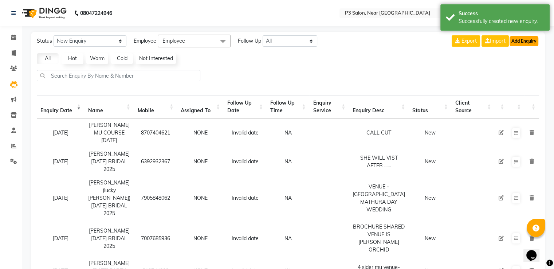
click at [527, 36] on button "Add Enquiry" at bounding box center [523, 41] width 29 height 10
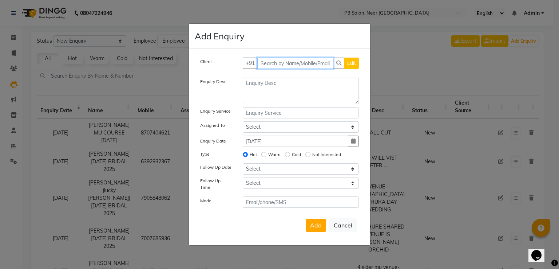
click at [271, 65] on input "text" at bounding box center [295, 63] width 76 height 11
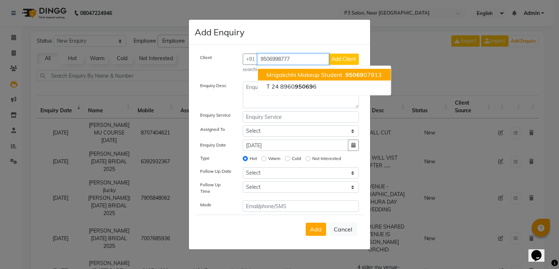
type input "9506998777"
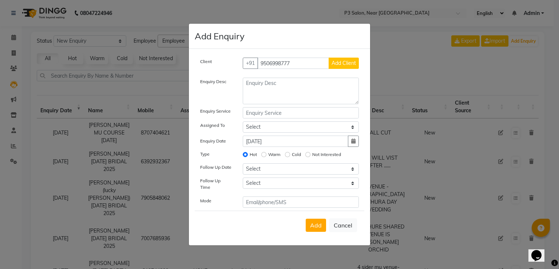
click at [348, 66] on span "Add Client" at bounding box center [344, 63] width 24 height 7
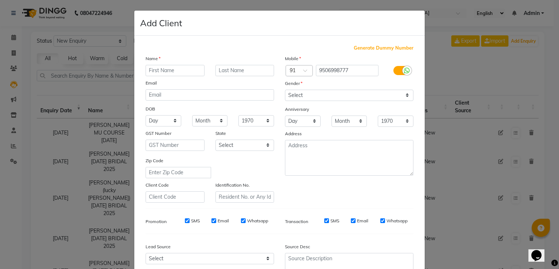
click at [183, 72] on input "text" at bounding box center [175, 70] width 59 height 11
type input "SNEH"
type input "9"
type input "F"
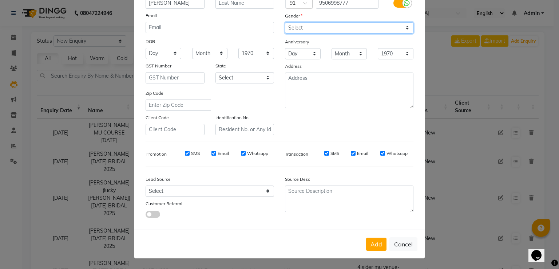
click at [332, 23] on select "Select [DEMOGRAPHIC_DATA] [DEMOGRAPHIC_DATA] Other Prefer Not To Say" at bounding box center [349, 27] width 129 height 11
select select "[DEMOGRAPHIC_DATA]"
click at [285, 22] on select "Select [DEMOGRAPHIC_DATA] [DEMOGRAPHIC_DATA] Other Prefer Not To Say" at bounding box center [349, 27] width 129 height 11
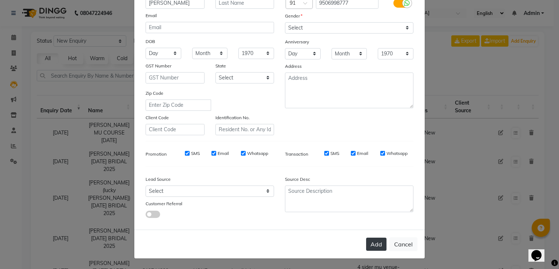
click at [378, 244] on button "Add" at bounding box center [376, 243] width 20 height 13
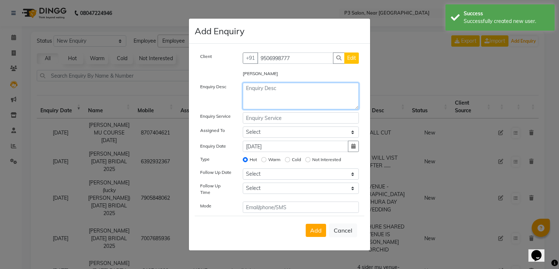
click at [270, 94] on textarea at bounding box center [301, 96] width 117 height 27
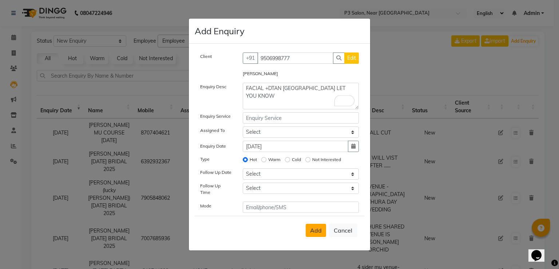
click at [315, 228] on span "Add" at bounding box center [316, 229] width 12 height 7
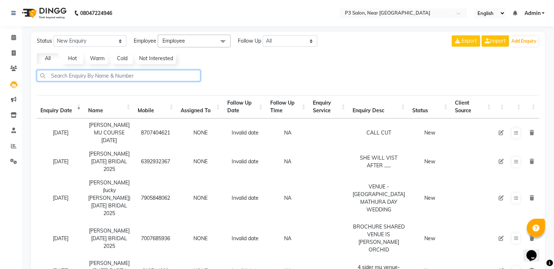
click at [166, 74] on input "text" at bounding box center [118, 75] width 163 height 11
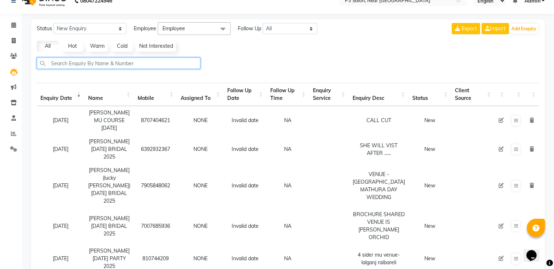
scroll to position [0, 0]
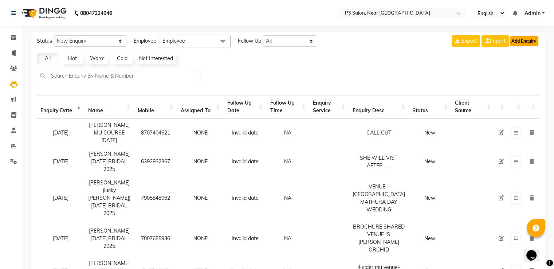
click at [524, 38] on button "Add Enquiry" at bounding box center [523, 41] width 29 height 10
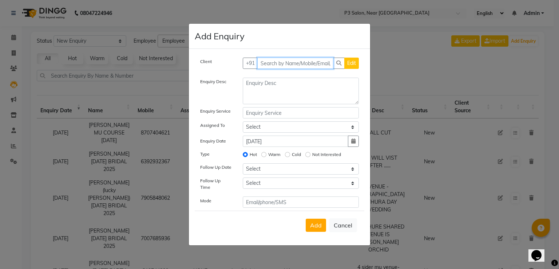
click at [289, 63] on input "text" at bounding box center [295, 63] width 76 height 11
click at [322, 64] on input "text" at bounding box center [295, 63] width 76 height 11
click at [308, 67] on input "text" at bounding box center [295, 63] width 76 height 11
click at [343, 228] on button "Cancel" at bounding box center [343, 225] width 28 height 14
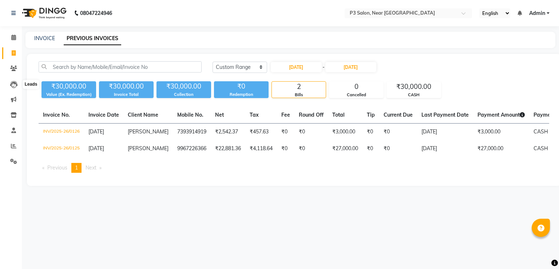
select select "range"
click at [15, 83] on icon at bounding box center [13, 84] width 7 height 7
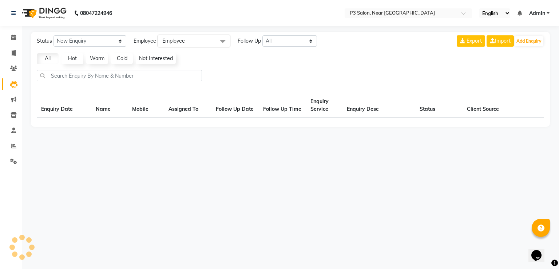
select select "10"
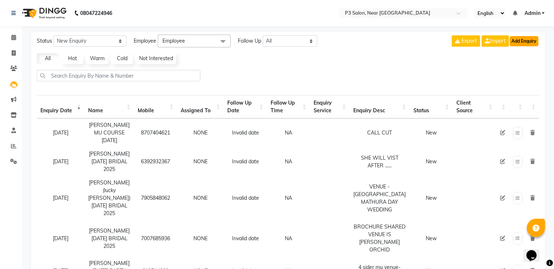
click at [526, 40] on button "Add Enquiry" at bounding box center [523, 41] width 29 height 10
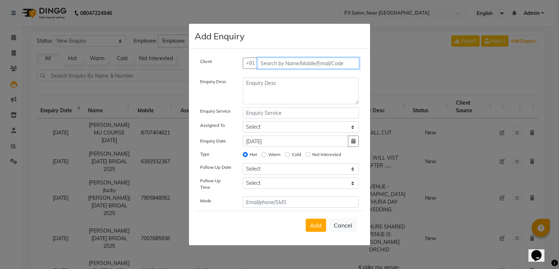
click at [307, 67] on input "text" at bounding box center [308, 63] width 102 height 11
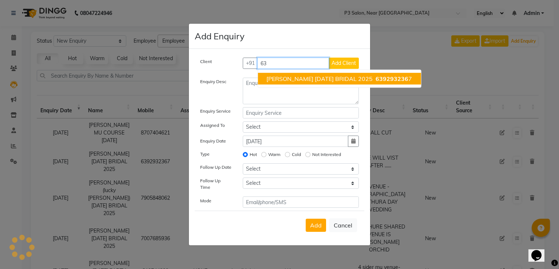
type input "6"
type input "8"
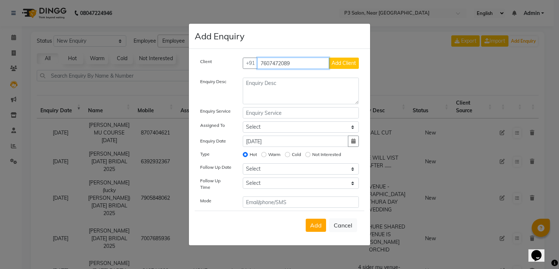
type input "7607472089"
click at [355, 65] on span "Add Client" at bounding box center [344, 63] width 24 height 7
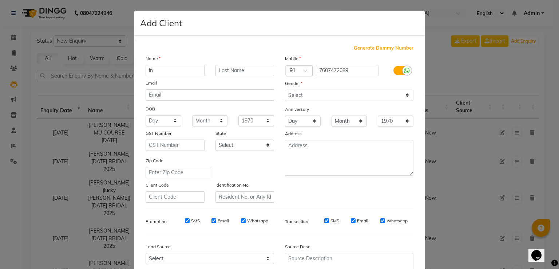
type input "i"
type input "INSTA QUERY"
type input "MU COURSE [DATE]"
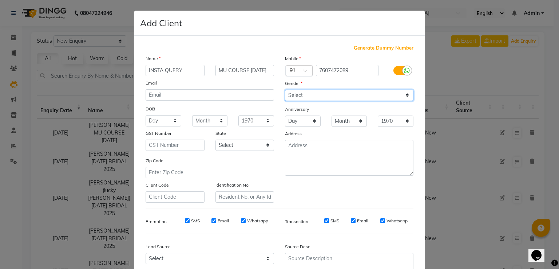
click at [397, 95] on select "Select [DEMOGRAPHIC_DATA] [DEMOGRAPHIC_DATA] Other Prefer Not To Say" at bounding box center [349, 95] width 129 height 11
select select "[DEMOGRAPHIC_DATA]"
click at [285, 90] on select "Select [DEMOGRAPHIC_DATA] [DEMOGRAPHIC_DATA] Other Prefer Not To Say" at bounding box center [349, 95] width 129 height 11
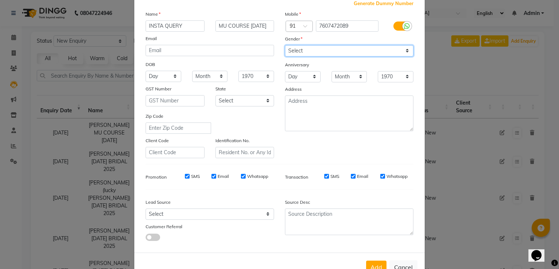
scroll to position [71, 0]
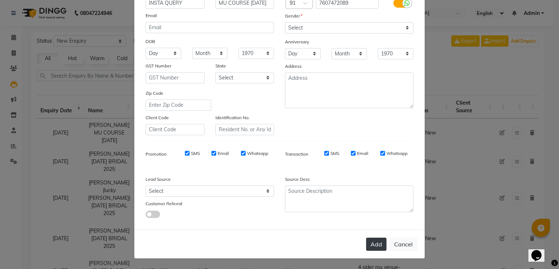
click at [374, 245] on button "Add" at bounding box center [376, 243] width 20 height 13
select select
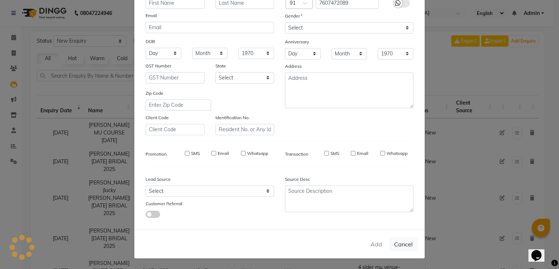
select select
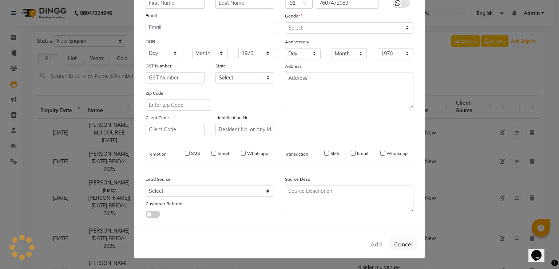
checkbox input "false"
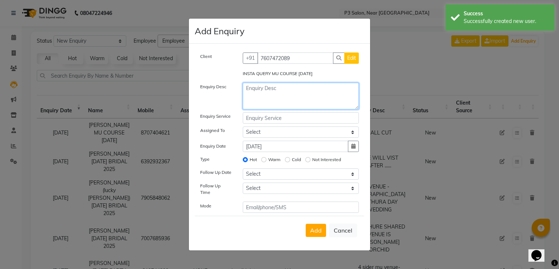
click at [262, 88] on textarea at bounding box center [301, 96] width 117 height 27
type textarea "C"
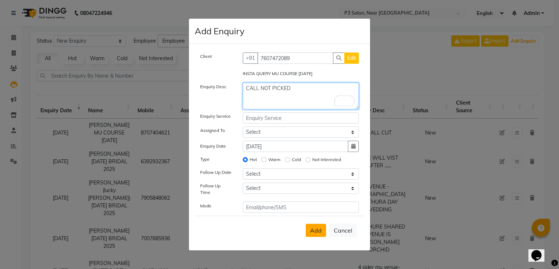
type textarea "CALL NOT PICKED"
click at [320, 230] on span "Add" at bounding box center [316, 229] width 12 height 7
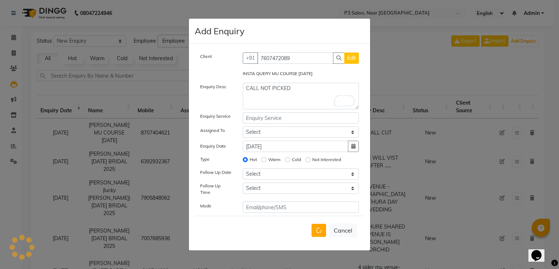
select select
radio input "false"
select select
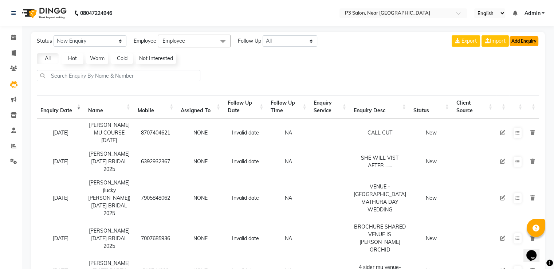
click at [526, 40] on button "Add Enquiry" at bounding box center [523, 41] width 29 height 10
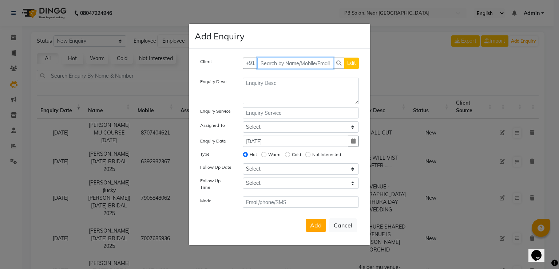
click at [280, 67] on input "text" at bounding box center [295, 63] width 76 height 11
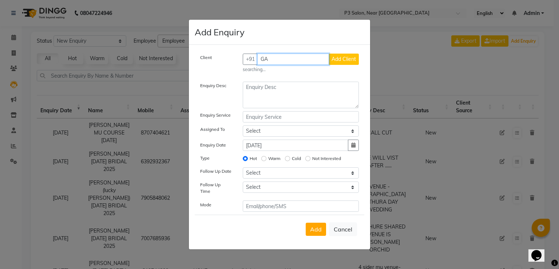
type input "G"
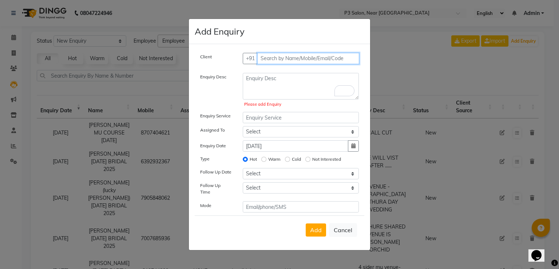
click at [280, 64] on input "text" at bounding box center [308, 58] width 102 height 11
type input "8953911668"
click at [338, 62] on span "Add Client" at bounding box center [344, 58] width 24 height 7
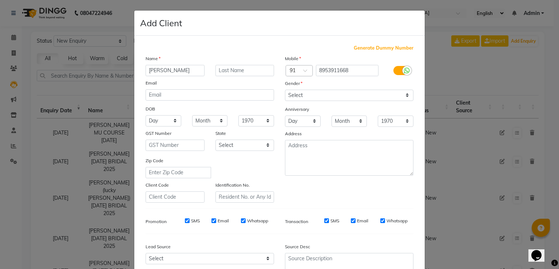
type input "[PERSON_NAME]"
type input "FEB ENG 2026"
drag, startPoint x: 384, startPoint y: 96, endPoint x: 376, endPoint y: 99, distance: 8.9
click at [384, 96] on select "Select [DEMOGRAPHIC_DATA] [DEMOGRAPHIC_DATA] Other Prefer Not To Say" at bounding box center [349, 95] width 129 height 11
select select "[DEMOGRAPHIC_DATA]"
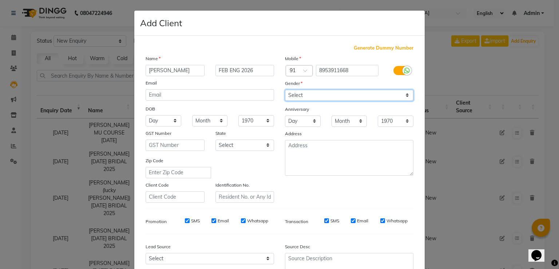
click at [285, 90] on select "Select [DEMOGRAPHIC_DATA] [DEMOGRAPHIC_DATA] Other Prefer Not To Say" at bounding box center [349, 95] width 129 height 11
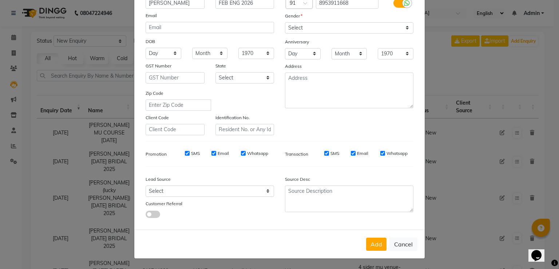
click at [374, 237] on button "Add" at bounding box center [376, 243] width 20 height 13
select select
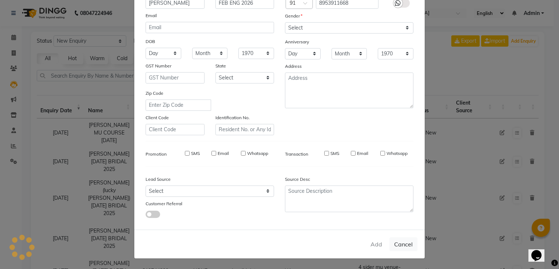
select select
checkbox input "false"
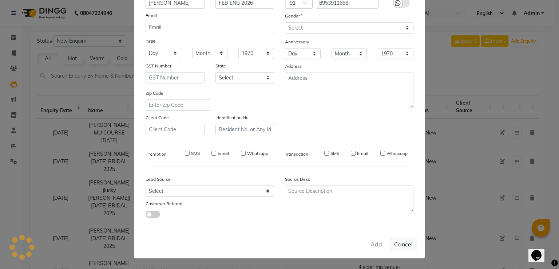
checkbox input "false"
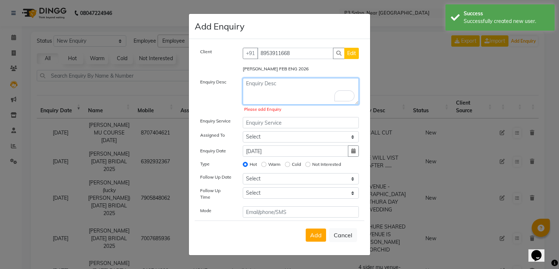
click at [283, 86] on textarea "To enrich screen reader interactions, please activate Accessibility in Grammarl…" at bounding box center [301, 91] width 117 height 27
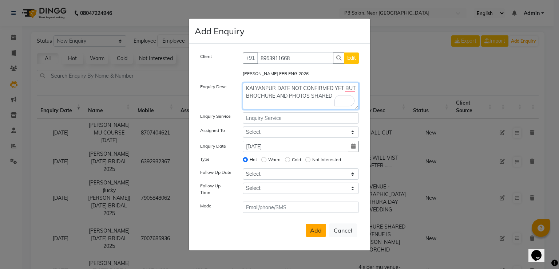
type textarea "KALYANPUR DATE NOT CONFIRMED YET BUT BROCHURE AND PHOTOS SHARED"
click at [324, 230] on button "Add" at bounding box center [316, 230] width 20 height 13
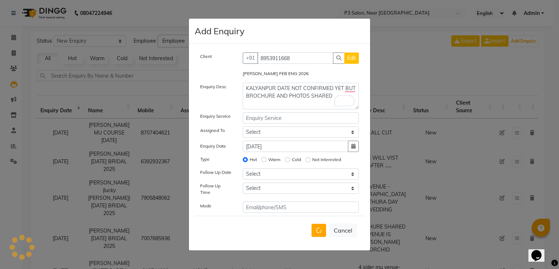
select select
radio input "false"
select select
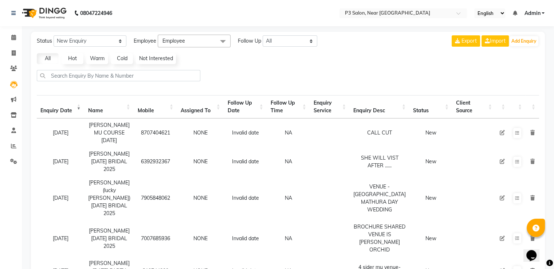
click at [323, 227] on td at bounding box center [330, 238] width 40 height 36
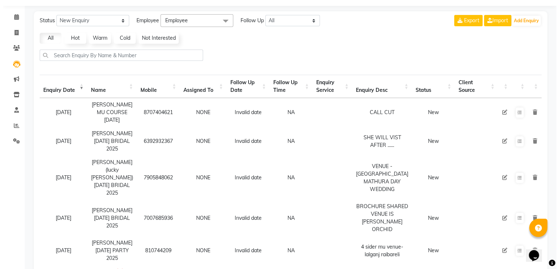
scroll to position [0, 0]
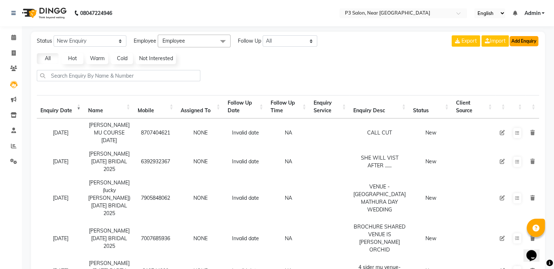
click at [523, 43] on button "Add Enquiry" at bounding box center [523, 41] width 29 height 10
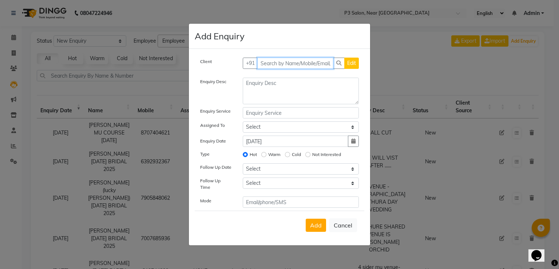
click at [281, 67] on input "text" at bounding box center [295, 63] width 76 height 11
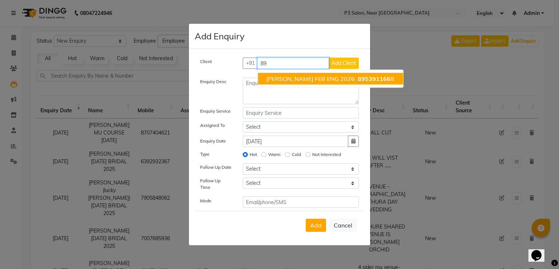
type input "8"
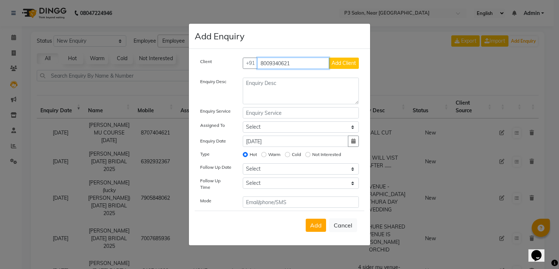
type input "8009340621"
click at [340, 63] on span "Add Client" at bounding box center [344, 63] width 24 height 7
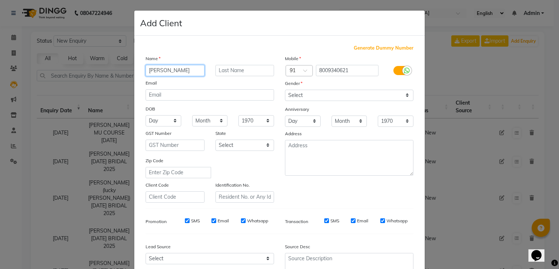
type input "[PERSON_NAME]"
type input "DEC BRIDAL 2025"
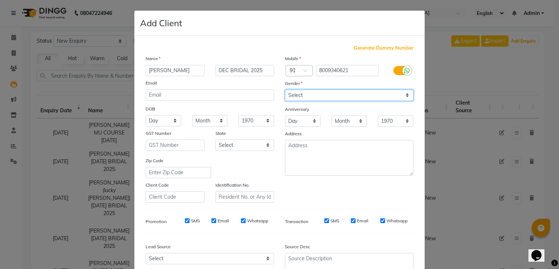
click at [395, 97] on select "Select [DEMOGRAPHIC_DATA] [DEMOGRAPHIC_DATA] Other Prefer Not To Say" at bounding box center [349, 95] width 129 height 11
select select "[DEMOGRAPHIC_DATA]"
click at [285, 90] on select "Select [DEMOGRAPHIC_DATA] [DEMOGRAPHIC_DATA] Other Prefer Not To Say" at bounding box center [349, 95] width 129 height 11
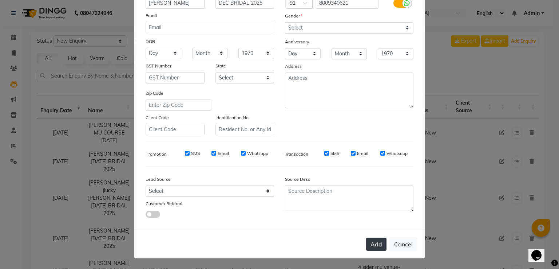
click at [380, 242] on button "Add" at bounding box center [376, 243] width 20 height 13
select select
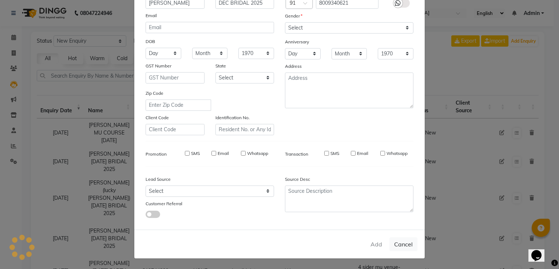
select select
checkbox input "false"
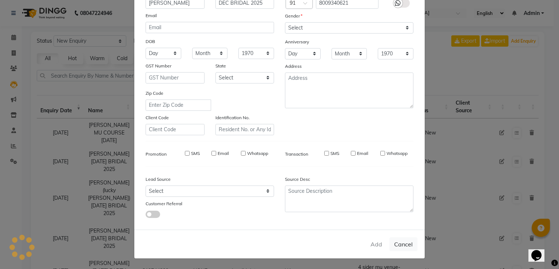
checkbox input "false"
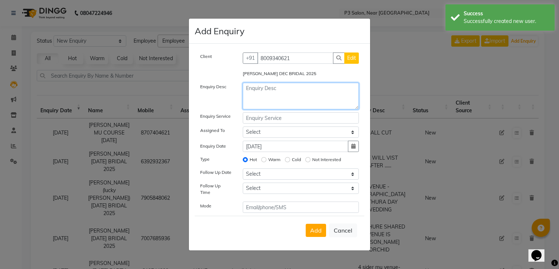
click at [266, 96] on textarea at bounding box center [301, 96] width 117 height 27
type textarea "INCOMING OFF"
click at [323, 225] on button "Add" at bounding box center [316, 230] width 20 height 13
select select
radio input "false"
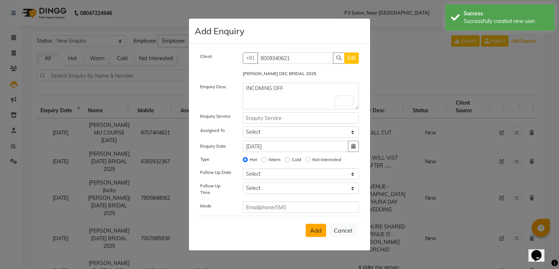
select select
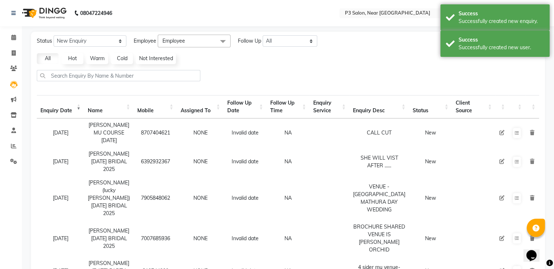
drag, startPoint x: 506, startPoint y: 83, endPoint x: 506, endPoint y: 79, distance: 4.7
click at [506, 83] on div at bounding box center [288, 78] width 508 height 17
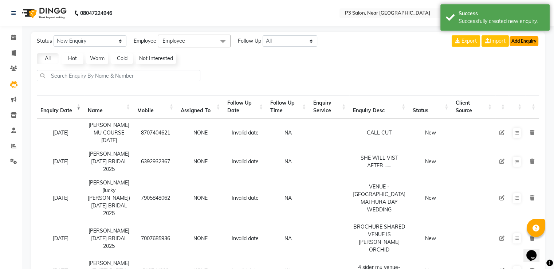
click at [521, 38] on button "Add Enquiry" at bounding box center [523, 41] width 29 height 10
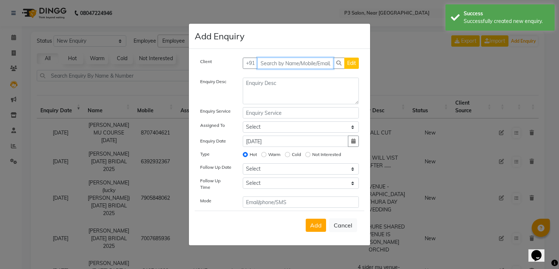
click at [324, 64] on input "text" at bounding box center [295, 63] width 76 height 11
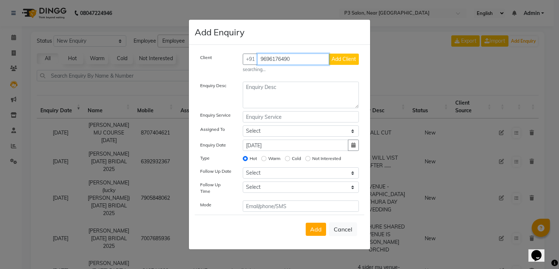
type input "9696176490"
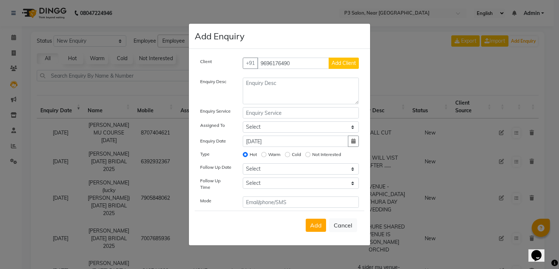
click at [335, 66] on span "Add Client" at bounding box center [344, 63] width 24 height 7
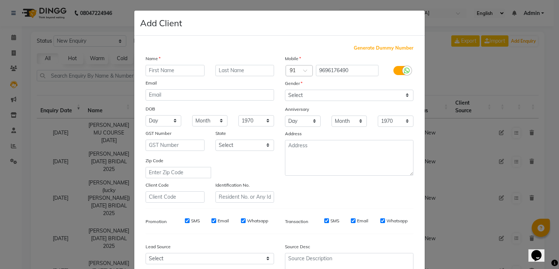
click at [185, 71] on input "text" at bounding box center [175, 70] width 59 height 11
type input "[PERSON_NAME]"
type input "4"
type input "[DATE] ENG & [DATE] BRIDAL 2026"
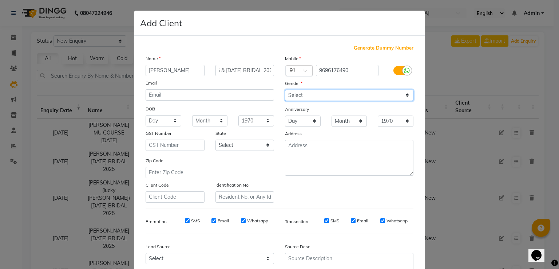
click at [382, 100] on select "Select [DEMOGRAPHIC_DATA] [DEMOGRAPHIC_DATA] Other Prefer Not To Say" at bounding box center [349, 95] width 129 height 11
select select "[DEMOGRAPHIC_DATA]"
click at [285, 90] on select "Select [DEMOGRAPHIC_DATA] [DEMOGRAPHIC_DATA] Other Prefer Not To Say" at bounding box center [349, 95] width 129 height 11
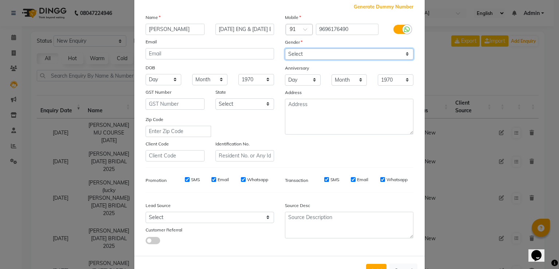
scroll to position [71, 0]
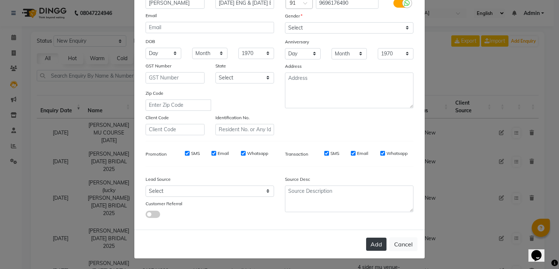
click at [371, 243] on button "Add" at bounding box center [376, 243] width 20 height 13
select select
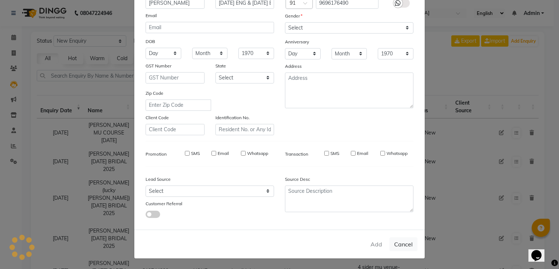
select select
checkbox input "false"
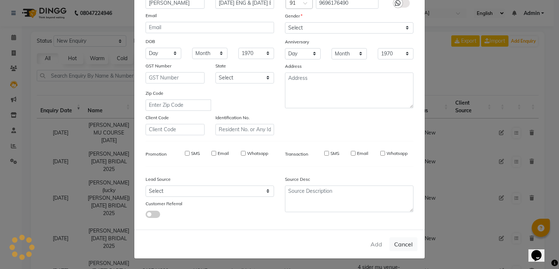
checkbox input "false"
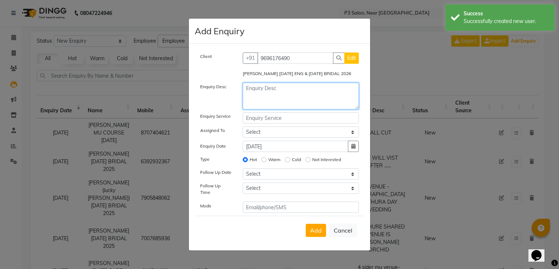
click at [299, 92] on textarea at bounding box center [301, 96] width 117 height 27
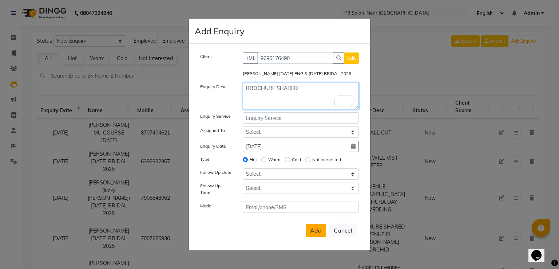
type textarea "BROCHURE SHARED"
click at [316, 230] on span "Add" at bounding box center [316, 229] width 12 height 7
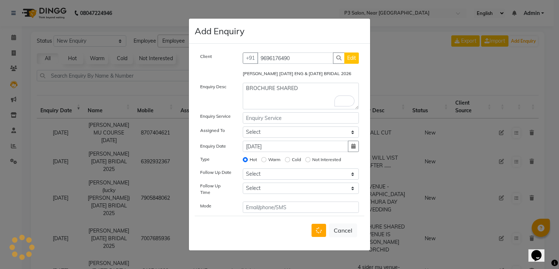
select select
radio input "false"
select select
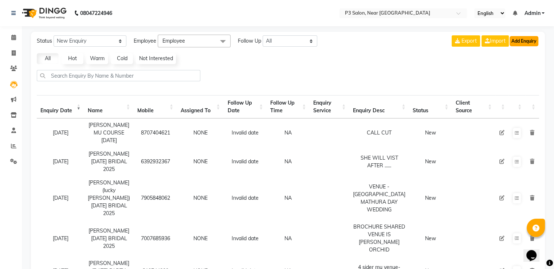
click at [520, 44] on button "Add Enquiry" at bounding box center [523, 41] width 29 height 10
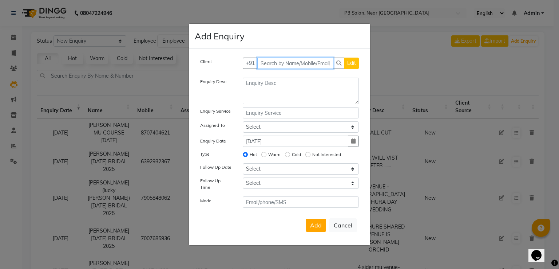
click at [312, 68] on input "text" at bounding box center [295, 63] width 76 height 11
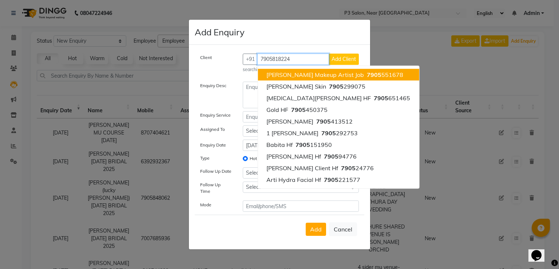
type input "7905818224"
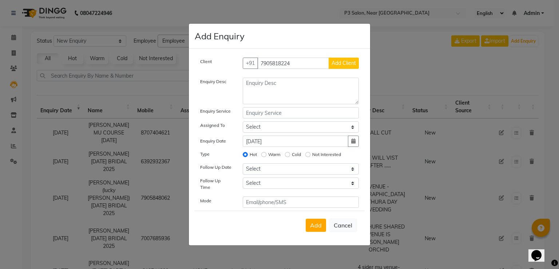
click at [346, 65] on span "Add Client" at bounding box center [344, 63] width 24 height 7
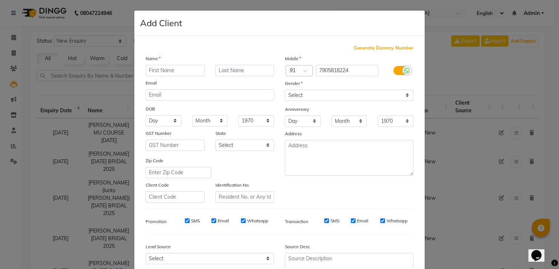
click at [176, 72] on input "text" at bounding box center [175, 70] width 59 height 11
type input "[PERSON_NAME]"
type input "INSTA QUERY [DATE]"
click at [326, 96] on select "Select [DEMOGRAPHIC_DATA] [DEMOGRAPHIC_DATA] Other Prefer Not To Say" at bounding box center [349, 95] width 129 height 11
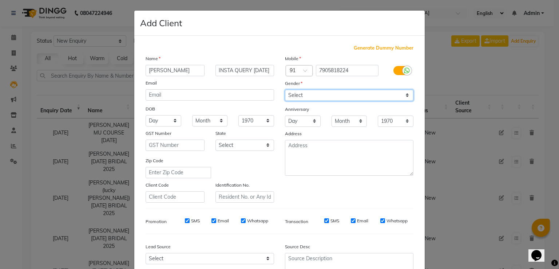
scroll to position [0, 0]
select select "[DEMOGRAPHIC_DATA]"
click at [285, 90] on select "Select [DEMOGRAPHIC_DATA] [DEMOGRAPHIC_DATA] Other Prefer Not To Say" at bounding box center [349, 95] width 129 height 11
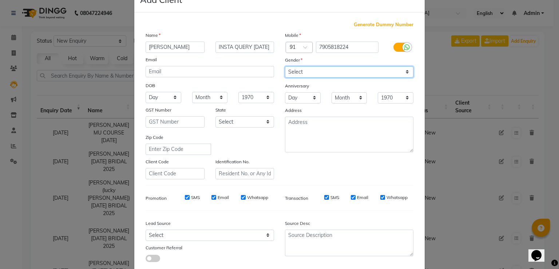
scroll to position [71, 0]
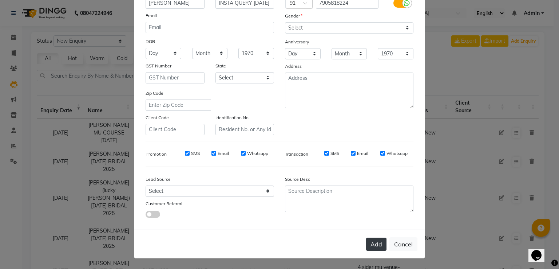
click at [374, 242] on button "Add" at bounding box center [376, 243] width 20 height 13
select select
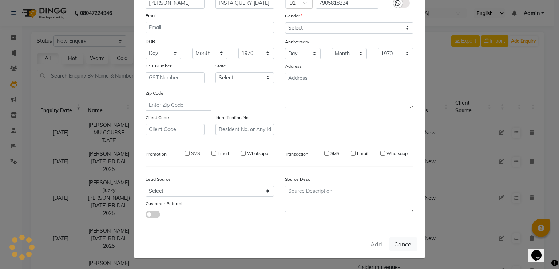
select select
checkbox input "false"
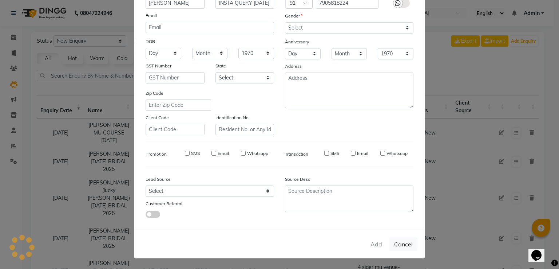
checkbox input "false"
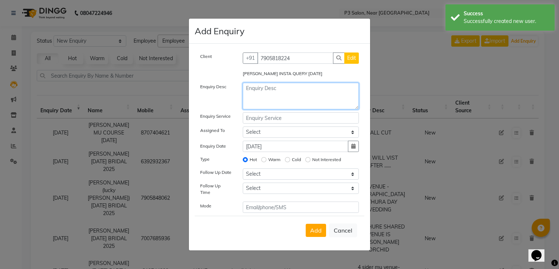
click at [268, 96] on textarea at bounding box center [301, 96] width 117 height 27
type textarea "CALL NOT PICKED"
click at [320, 230] on span "Add" at bounding box center [316, 229] width 12 height 7
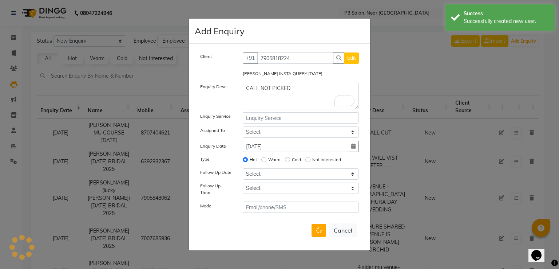
select select
radio input "false"
select select
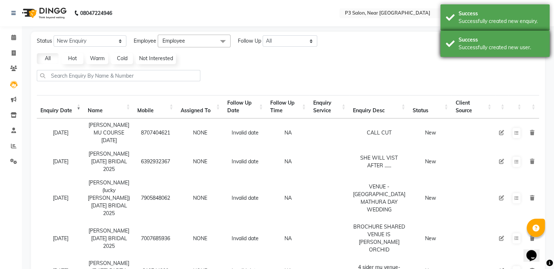
click at [531, 43] on div "Success" at bounding box center [501, 40] width 86 height 8
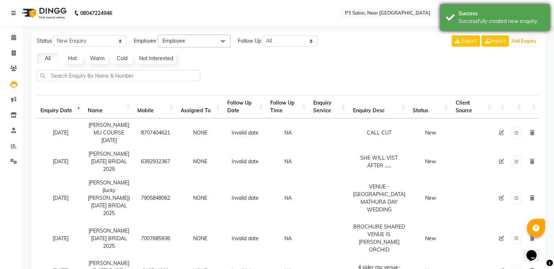
click at [526, 24] on div "Successfully created new enquiry." at bounding box center [501, 21] width 86 height 8
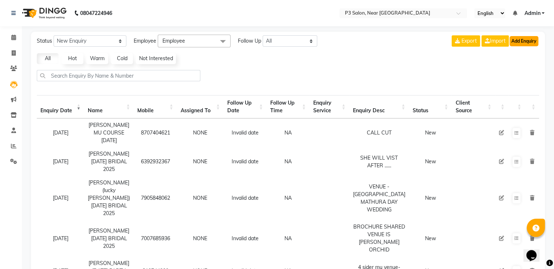
click at [525, 42] on button "Add Enquiry" at bounding box center [523, 41] width 29 height 10
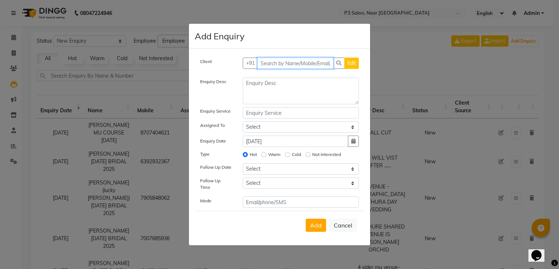
click at [277, 66] on input "text" at bounding box center [295, 63] width 76 height 11
type input "[PERSON_NAME]"
click at [348, 69] on button "Add Client" at bounding box center [344, 63] width 30 height 11
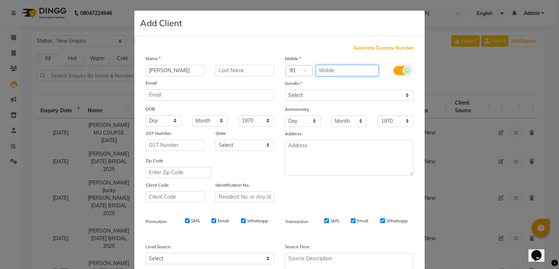
click at [336, 72] on input "text" at bounding box center [347, 70] width 63 height 11
type input "7985009015"
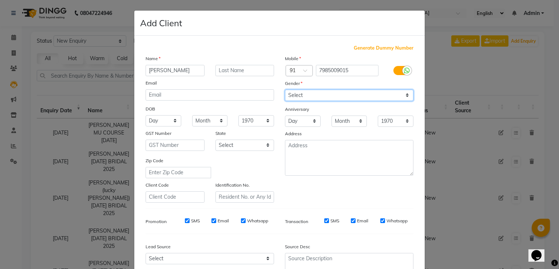
click at [367, 96] on select "Select [DEMOGRAPHIC_DATA] [DEMOGRAPHIC_DATA] Other Prefer Not To Say" at bounding box center [349, 95] width 129 height 11
select select "[DEMOGRAPHIC_DATA]"
click at [285, 90] on select "Select [DEMOGRAPHIC_DATA] [DEMOGRAPHIC_DATA] Other Prefer Not To Say" at bounding box center [349, 95] width 129 height 11
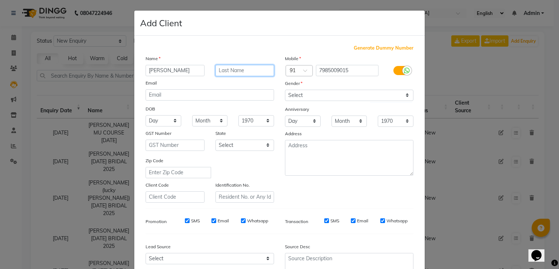
click at [230, 70] on input "text" at bounding box center [245, 70] width 59 height 11
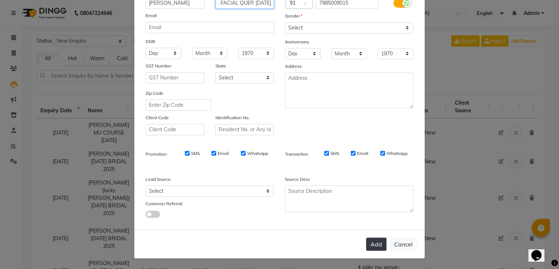
type input "HYDRA FACIAL QUER [DATE]"
click at [380, 246] on button "Add" at bounding box center [376, 243] width 20 height 13
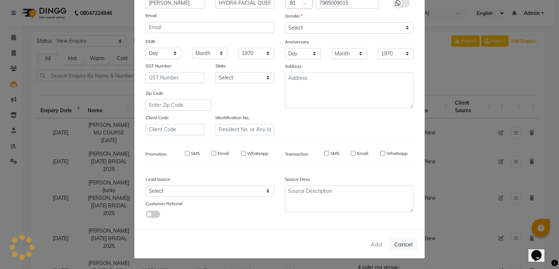
type input "7985009015"
select select
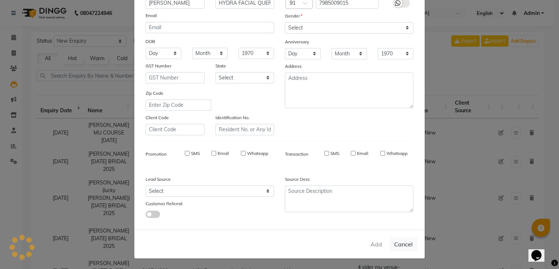
select select
checkbox input "false"
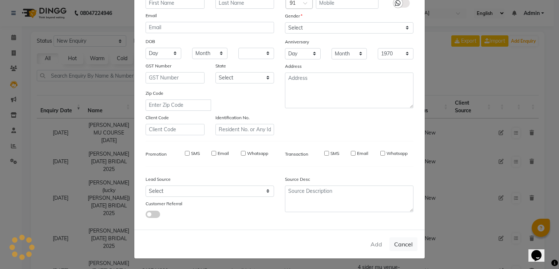
checkbox input "false"
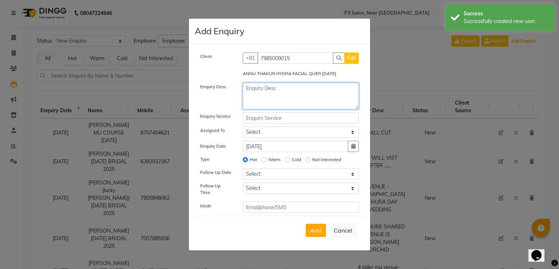
click at [296, 94] on textarea at bounding box center [301, 96] width 117 height 27
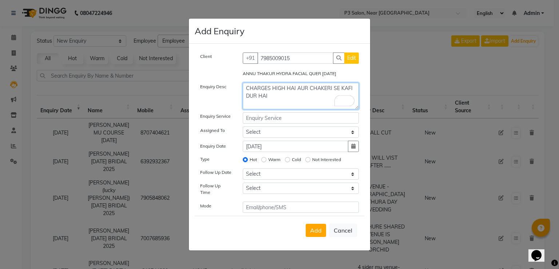
type textarea "CHARGES HIGH HAI AUR CHAKERI SE KAFI DUR HAI"
click at [345, 57] on button "Edit" at bounding box center [351, 57] width 15 height 11
select select "[DEMOGRAPHIC_DATA]"
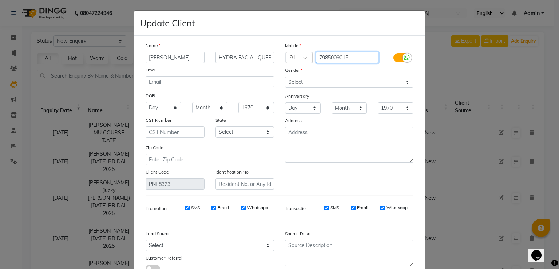
click at [351, 59] on input "7985009015" at bounding box center [347, 57] width 63 height 11
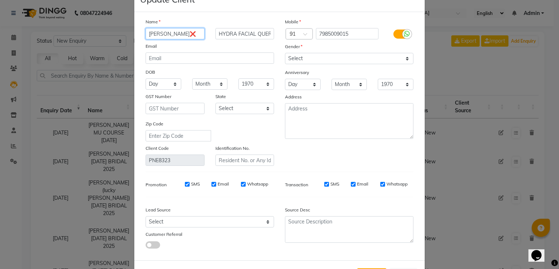
scroll to position [58, 0]
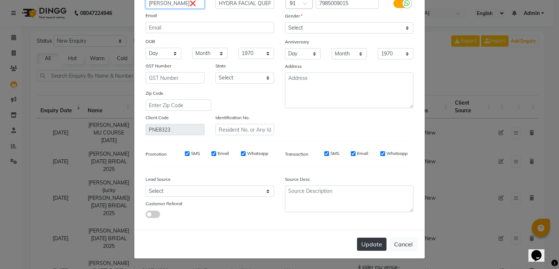
type input "[PERSON_NAME]❌"
click at [363, 244] on button "Update" at bounding box center [371, 243] width 29 height 13
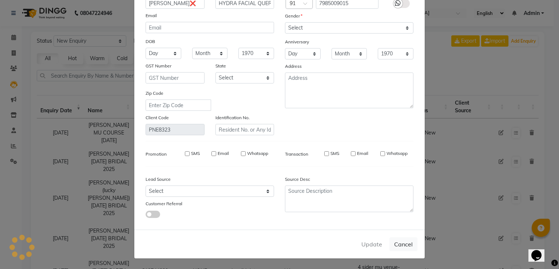
select select
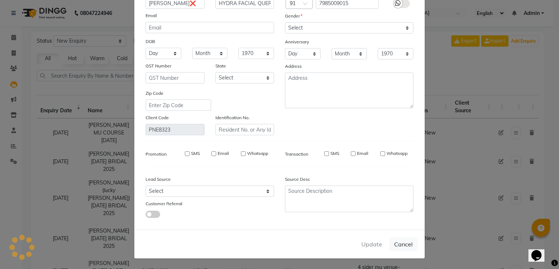
select select
checkbox input "false"
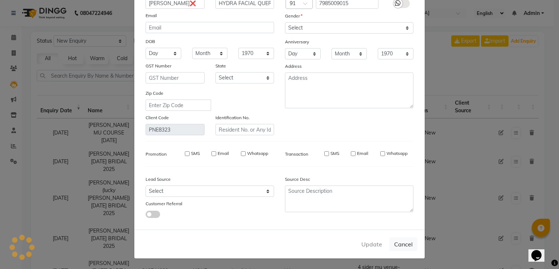
checkbox input "false"
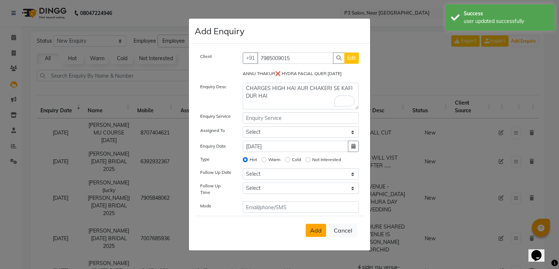
click at [317, 227] on span "Add" at bounding box center [316, 229] width 12 height 7
select select
radio input "false"
select select
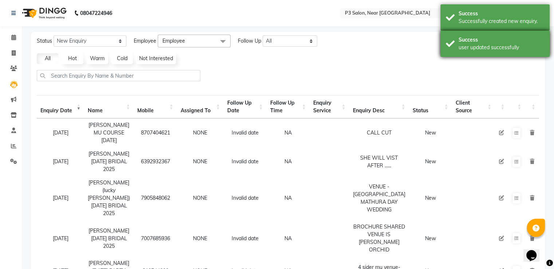
click at [492, 47] on div "user updated successfully" at bounding box center [501, 48] width 86 height 8
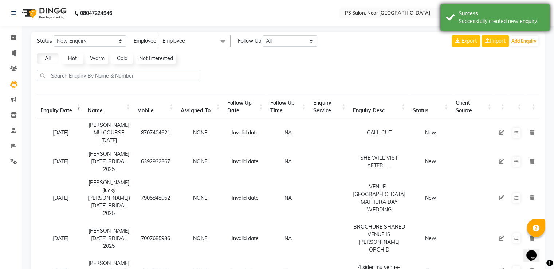
click at [489, 24] on div "Successfully created new enquiry." at bounding box center [501, 21] width 86 height 8
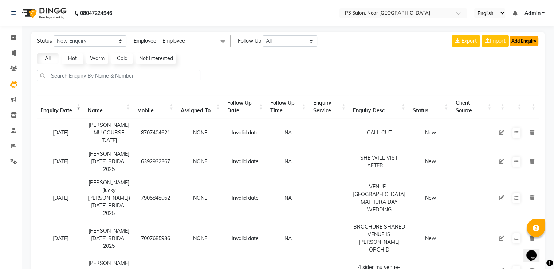
click at [519, 40] on button "Add Enquiry" at bounding box center [523, 41] width 29 height 10
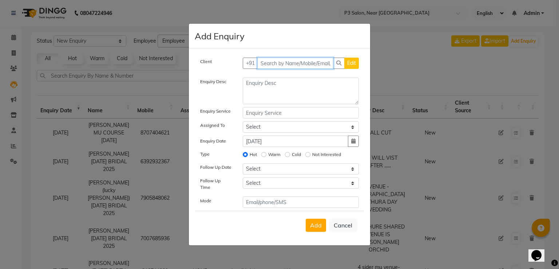
click at [290, 66] on input "text" at bounding box center [295, 63] width 76 height 11
type input "7851859696"
click at [358, 66] on button "Add Client" at bounding box center [344, 63] width 30 height 11
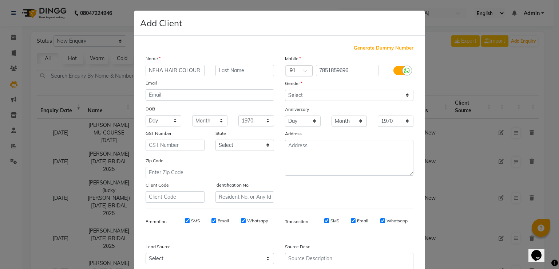
type input "NEHA HAIR COLOUR"
type input "QUERY [DATE]"
click at [347, 94] on select "Select [DEMOGRAPHIC_DATA] [DEMOGRAPHIC_DATA] Other Prefer Not To Say" at bounding box center [349, 95] width 129 height 11
select select "[DEMOGRAPHIC_DATA]"
click at [285, 90] on select "Select [DEMOGRAPHIC_DATA] [DEMOGRAPHIC_DATA] Other Prefer Not To Say" at bounding box center [349, 95] width 129 height 11
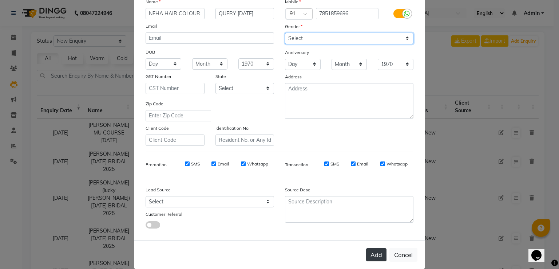
scroll to position [71, 0]
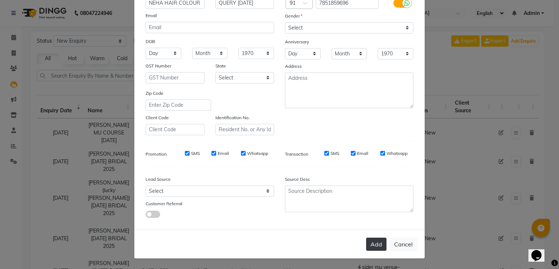
click at [377, 242] on button "Add" at bounding box center [376, 243] width 20 height 13
select select
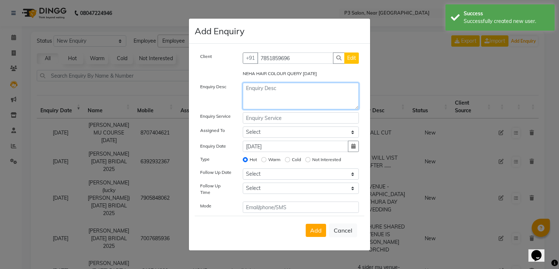
click at [269, 91] on textarea at bounding box center [301, 96] width 117 height 27
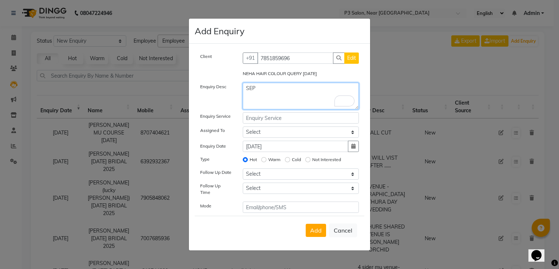
click at [296, 91] on textarea "SEP" at bounding box center [301, 96] width 117 height 27
click at [313, 233] on button "Add" at bounding box center [316, 230] width 20 height 13
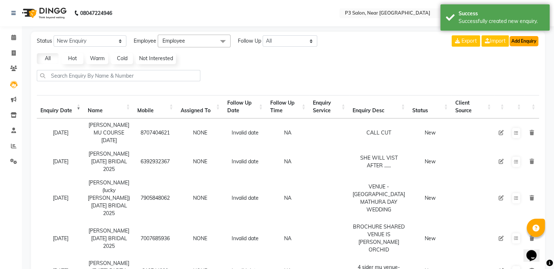
click at [519, 39] on button "Add Enquiry" at bounding box center [523, 41] width 29 height 10
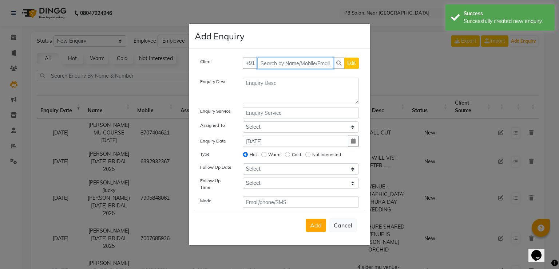
click at [284, 66] on input "text" at bounding box center [295, 63] width 76 height 11
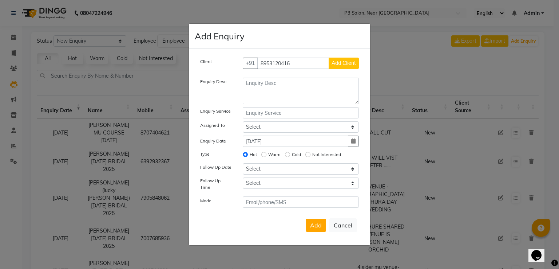
click at [349, 67] on button "Add Client" at bounding box center [344, 63] width 30 height 11
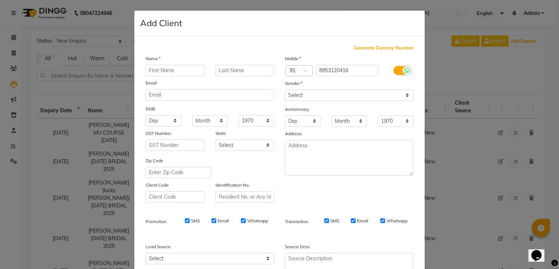
click at [165, 69] on input "text" at bounding box center [175, 70] width 59 height 11
click at [194, 63] on div "Name" at bounding box center [209, 60] width 139 height 10
click at [186, 68] on input "text" at bounding box center [175, 70] width 59 height 11
drag, startPoint x: 338, startPoint y: 96, endPoint x: 330, endPoint y: 98, distance: 8.6
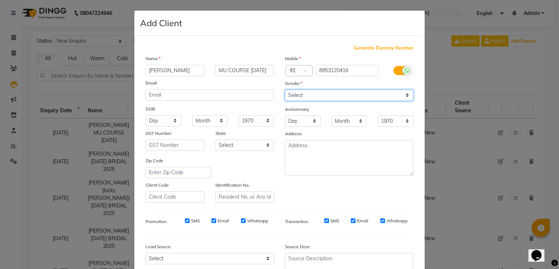
click at [338, 96] on select "Select [DEMOGRAPHIC_DATA] [DEMOGRAPHIC_DATA] Other Prefer Not To Say" at bounding box center [349, 95] width 129 height 11
click at [285, 90] on select "Select [DEMOGRAPHIC_DATA] [DEMOGRAPHIC_DATA] Other Prefer Not To Say" at bounding box center [349, 95] width 129 height 11
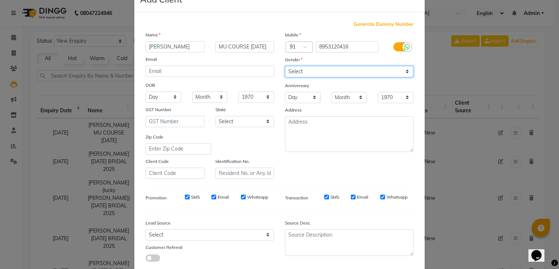
scroll to position [71, 0]
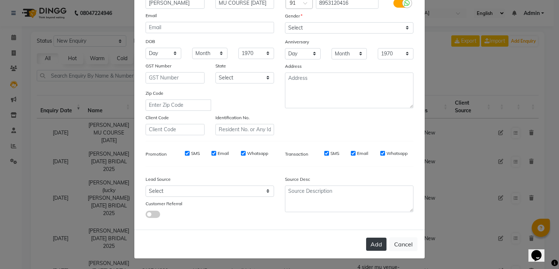
click at [382, 241] on button "Add" at bounding box center [376, 243] width 20 height 13
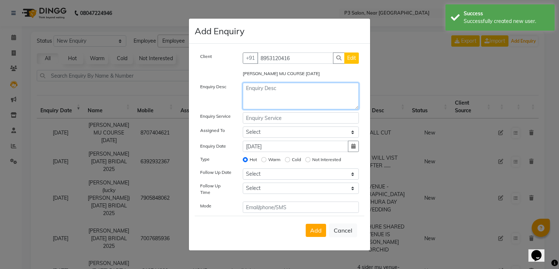
click at [277, 94] on textarea at bounding box center [301, 96] width 117 height 27
click at [316, 232] on span "Add" at bounding box center [316, 229] width 12 height 7
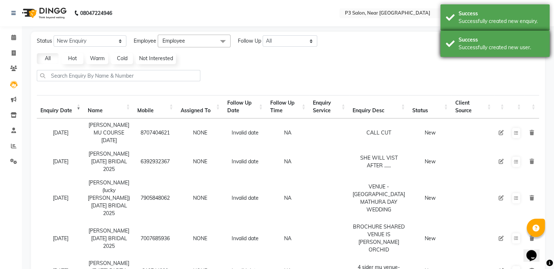
click at [516, 50] on div "Successfully created new user." at bounding box center [501, 48] width 86 height 8
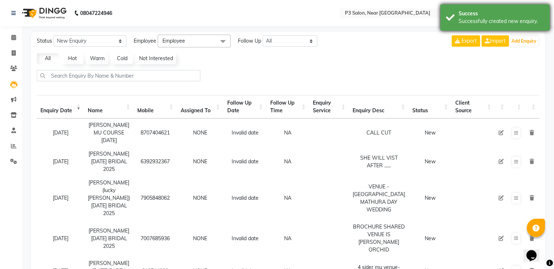
click at [518, 22] on div "Successfully created new enquiry." at bounding box center [501, 21] width 86 height 8
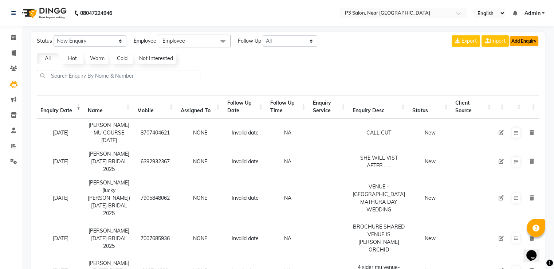
click at [518, 38] on button "Add Enquiry" at bounding box center [523, 41] width 29 height 10
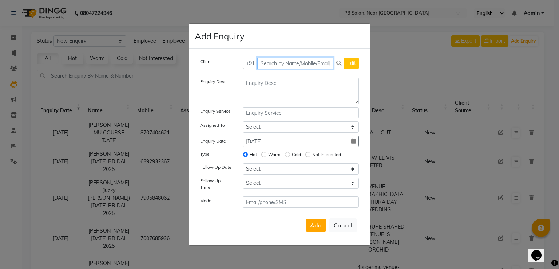
click at [286, 65] on input "text" at bounding box center [295, 63] width 76 height 11
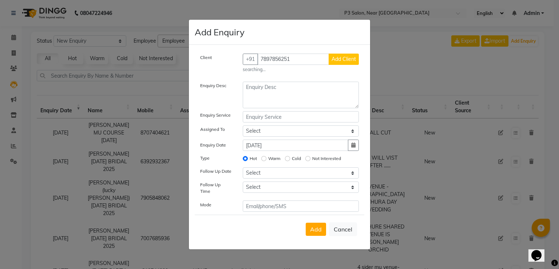
click at [352, 62] on span "Add Client" at bounding box center [344, 59] width 24 height 7
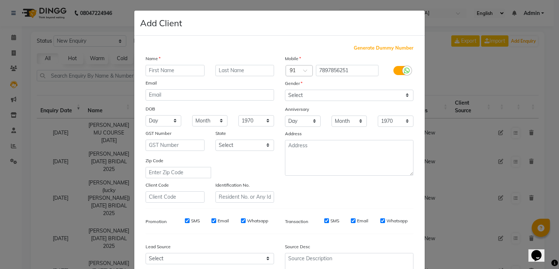
click at [176, 72] on input "text" at bounding box center [175, 70] width 59 height 11
drag, startPoint x: 359, startPoint y: 94, endPoint x: 352, endPoint y: 99, distance: 8.3
click at [359, 94] on select "Select [DEMOGRAPHIC_DATA] [DEMOGRAPHIC_DATA] Other Prefer Not To Say" at bounding box center [349, 95] width 129 height 11
click at [285, 90] on select "Select [DEMOGRAPHIC_DATA] [DEMOGRAPHIC_DATA] Other Prefer Not To Say" at bounding box center [349, 95] width 129 height 11
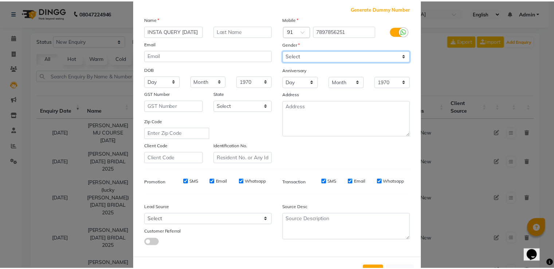
scroll to position [71, 0]
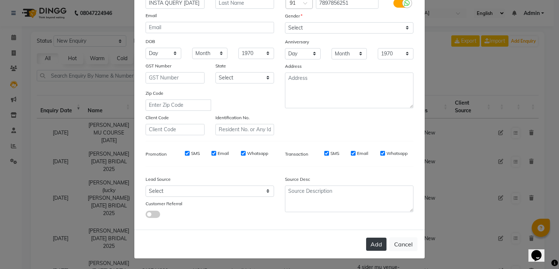
click at [371, 244] on button "Add" at bounding box center [376, 243] width 20 height 13
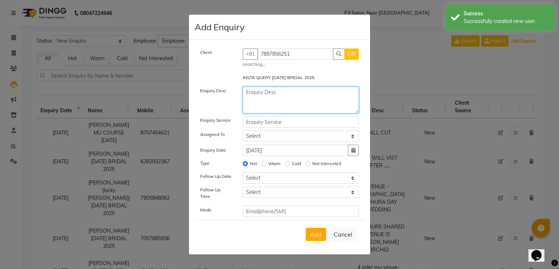
click at [276, 95] on textarea at bounding box center [301, 100] width 117 height 27
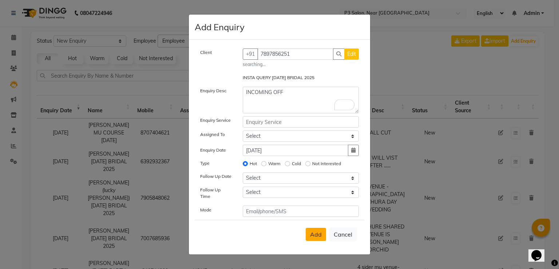
click at [311, 230] on span "Add" at bounding box center [316, 233] width 12 height 7
